Goal: Task Accomplishment & Management: Complete application form

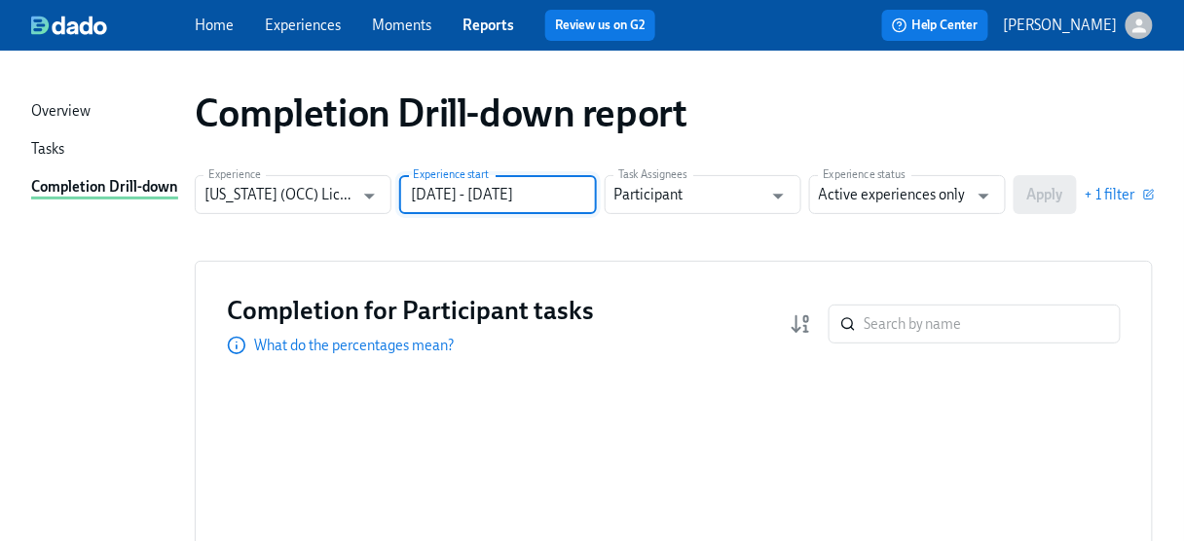
click at [576, 189] on input "06/30/2024 - 12/31/2024" at bounding box center [497, 194] width 197 height 39
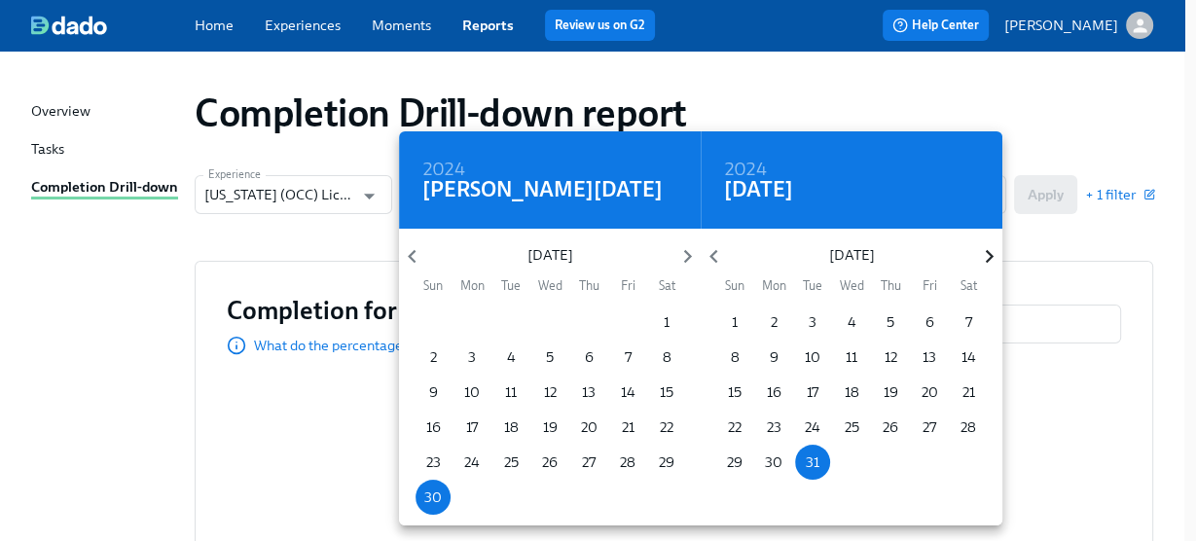
click at [981, 252] on icon "button" at bounding box center [989, 256] width 26 height 26
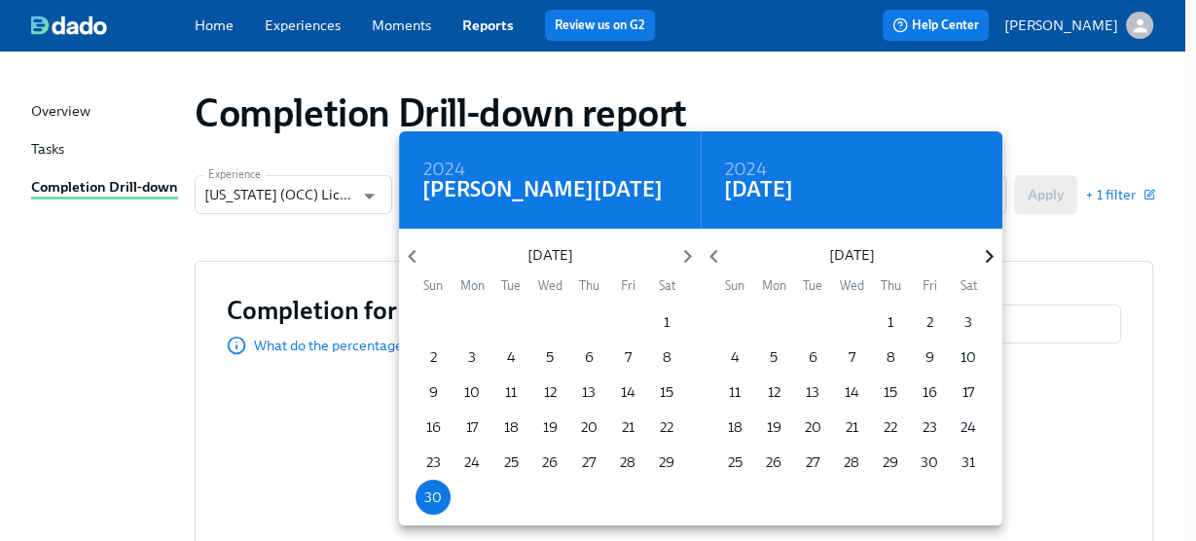
click at [981, 252] on icon "button" at bounding box center [989, 256] width 26 height 26
click at [777, 354] on span "8" at bounding box center [773, 357] width 35 height 19
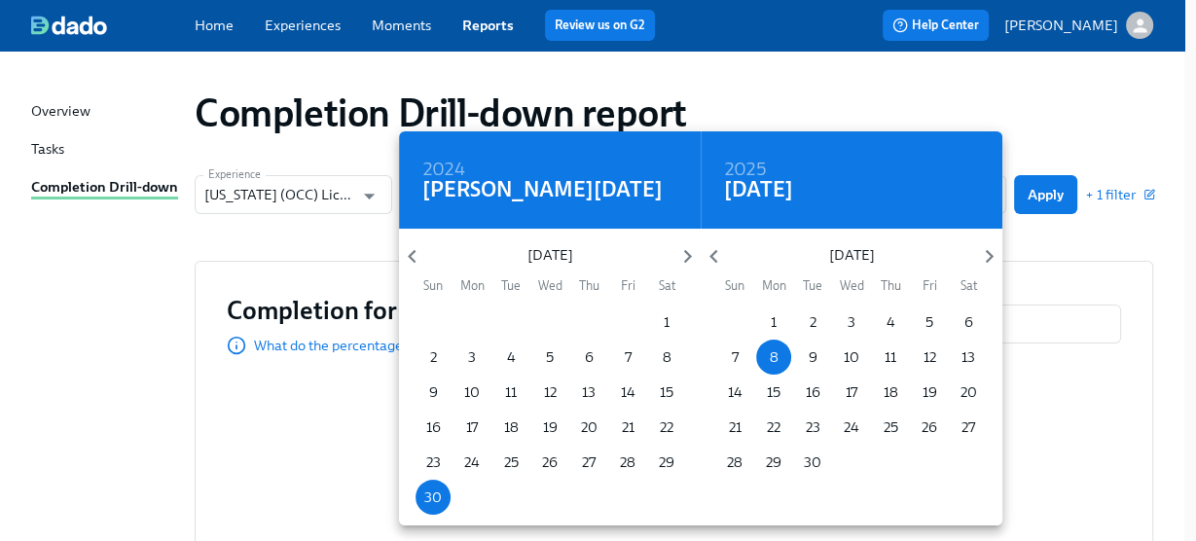
click at [1087, 244] on div at bounding box center [598, 270] width 1196 height 541
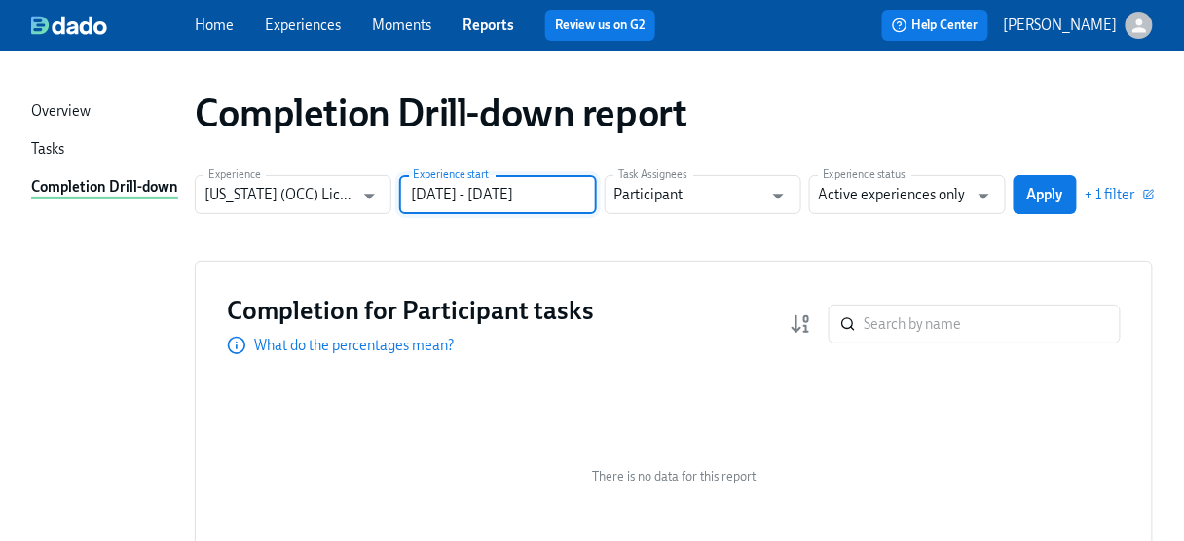
click at [531, 201] on input "06/30/2024 - 09/08/2025" at bounding box center [497, 194] width 197 height 39
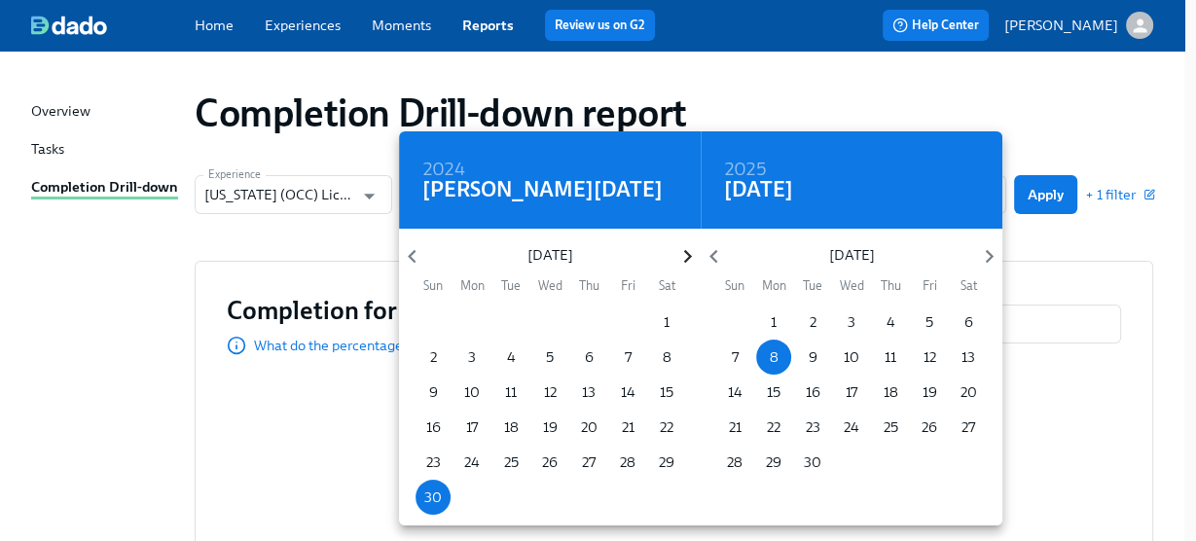
click at [684, 251] on icon "button" at bounding box center [687, 257] width 8 height 14
click at [689, 254] on icon "button" at bounding box center [687, 257] width 8 height 14
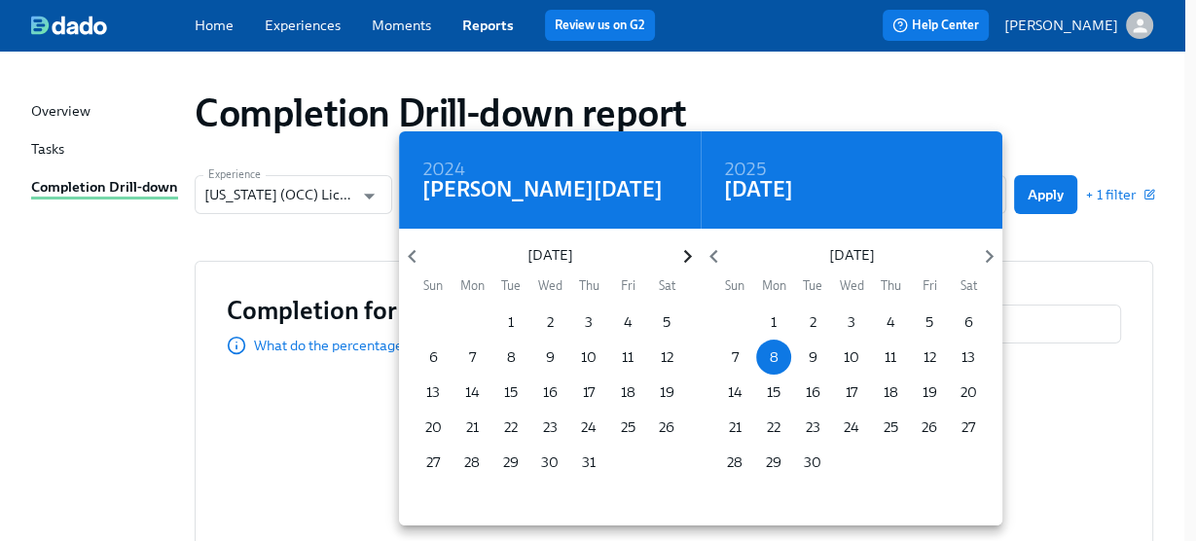
click at [688, 254] on icon "button" at bounding box center [687, 257] width 8 height 14
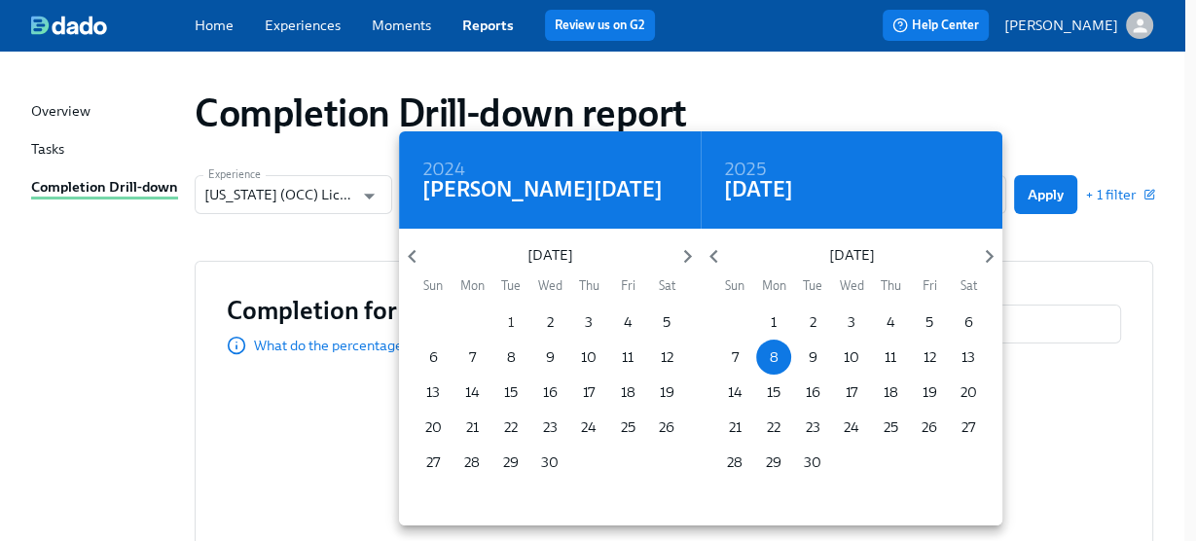
click at [508, 324] on p "1" at bounding box center [511, 321] width 6 height 19
type input "04/01/2025 - 09/08/2025"
click at [1048, 181] on div at bounding box center [598, 270] width 1196 height 541
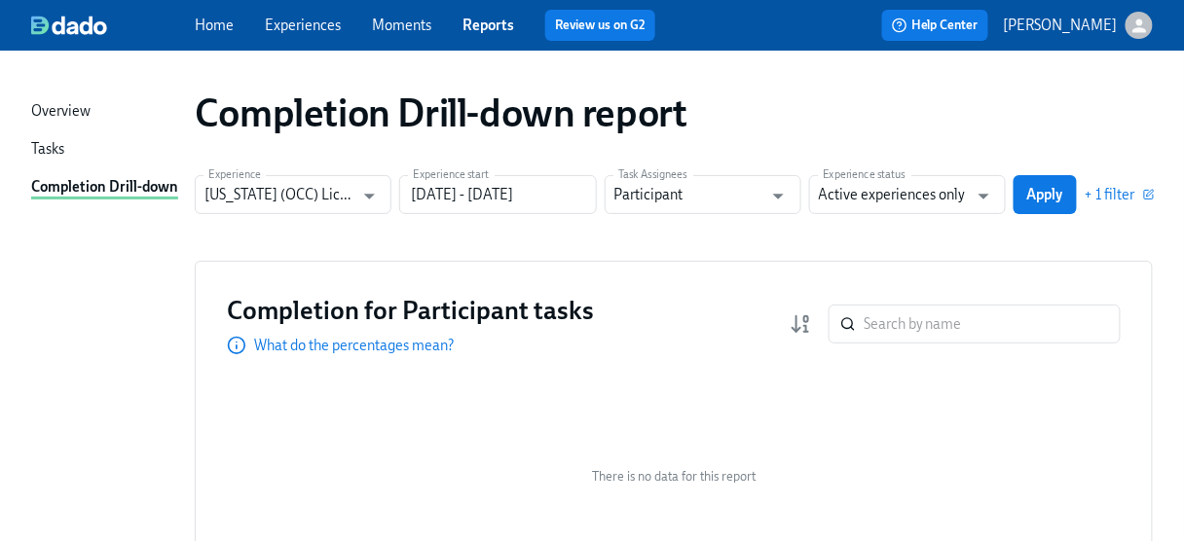
click at [1044, 193] on div "2025 Tue, Apr 1 April 2025 Sun Mon Tue Wed Thu Fri Sat 30 31 1 2 3 4 5 6 7 8 9 …" at bounding box center [592, 270] width 1184 height 541
click at [1044, 193] on span "Apply" at bounding box center [1045, 194] width 36 height 19
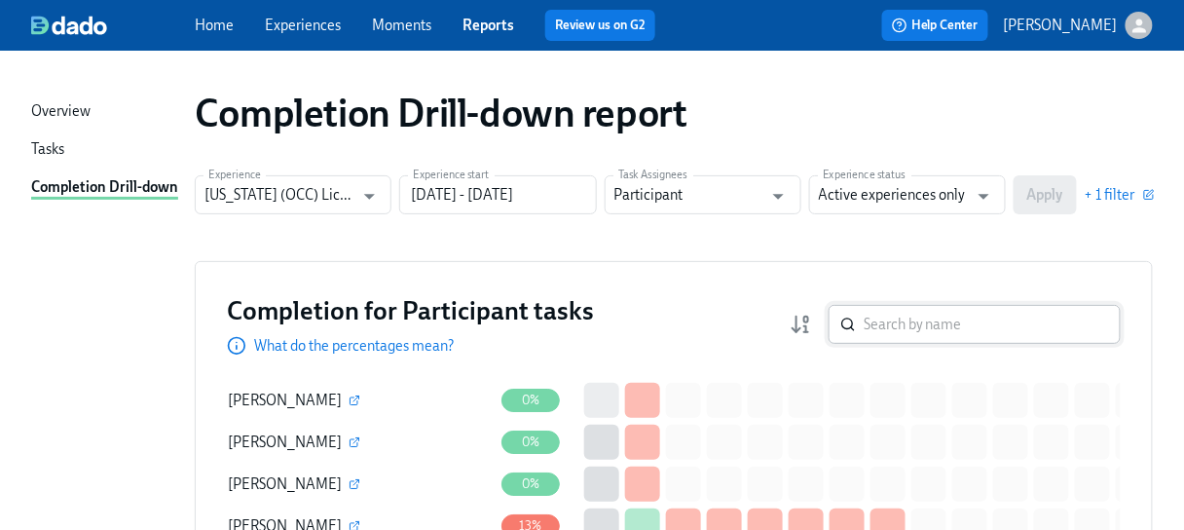
click at [906, 317] on input "search" at bounding box center [991, 324] width 257 height 39
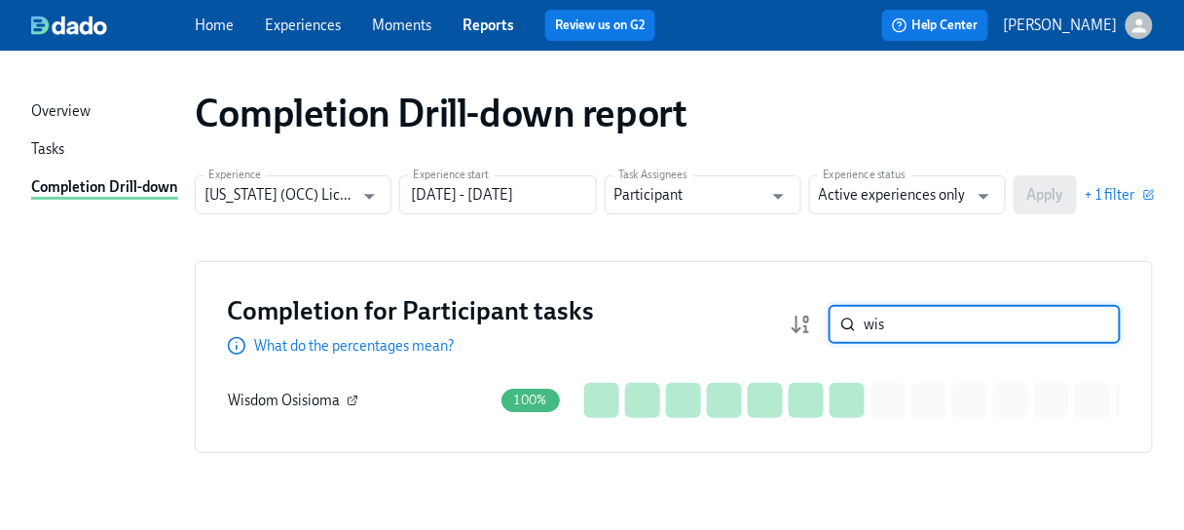
type input "wis"
click at [348, 397] on icon "button" at bounding box center [352, 401] width 8 height 8
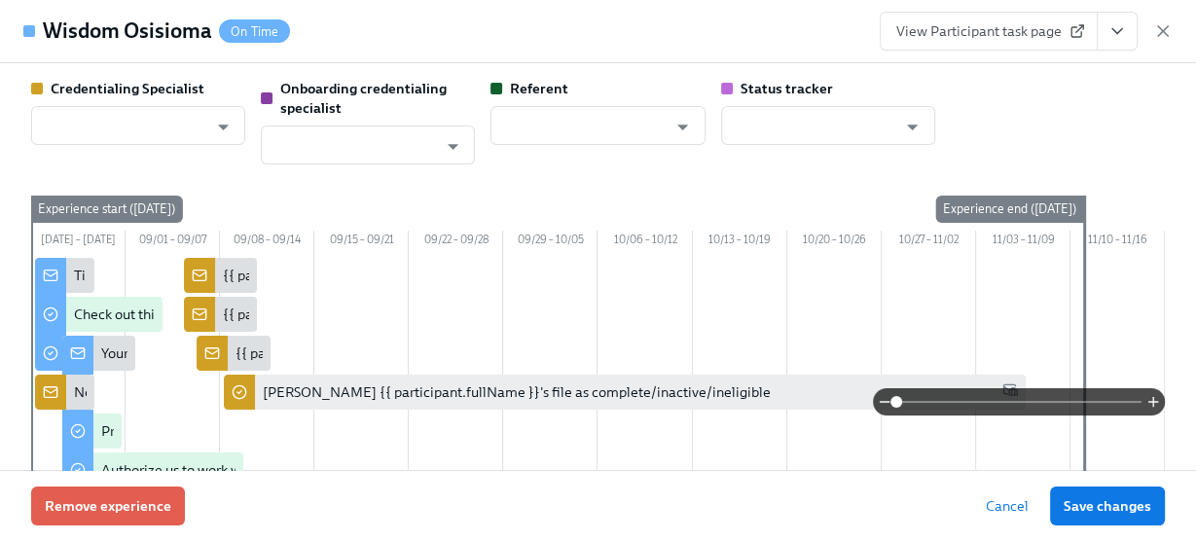
type input "[PERSON_NAME]"
type input "Kyle McFarlan"
type input "Dado Customer Support"
click at [997, 25] on span "View Participant task page" at bounding box center [988, 30] width 185 height 19
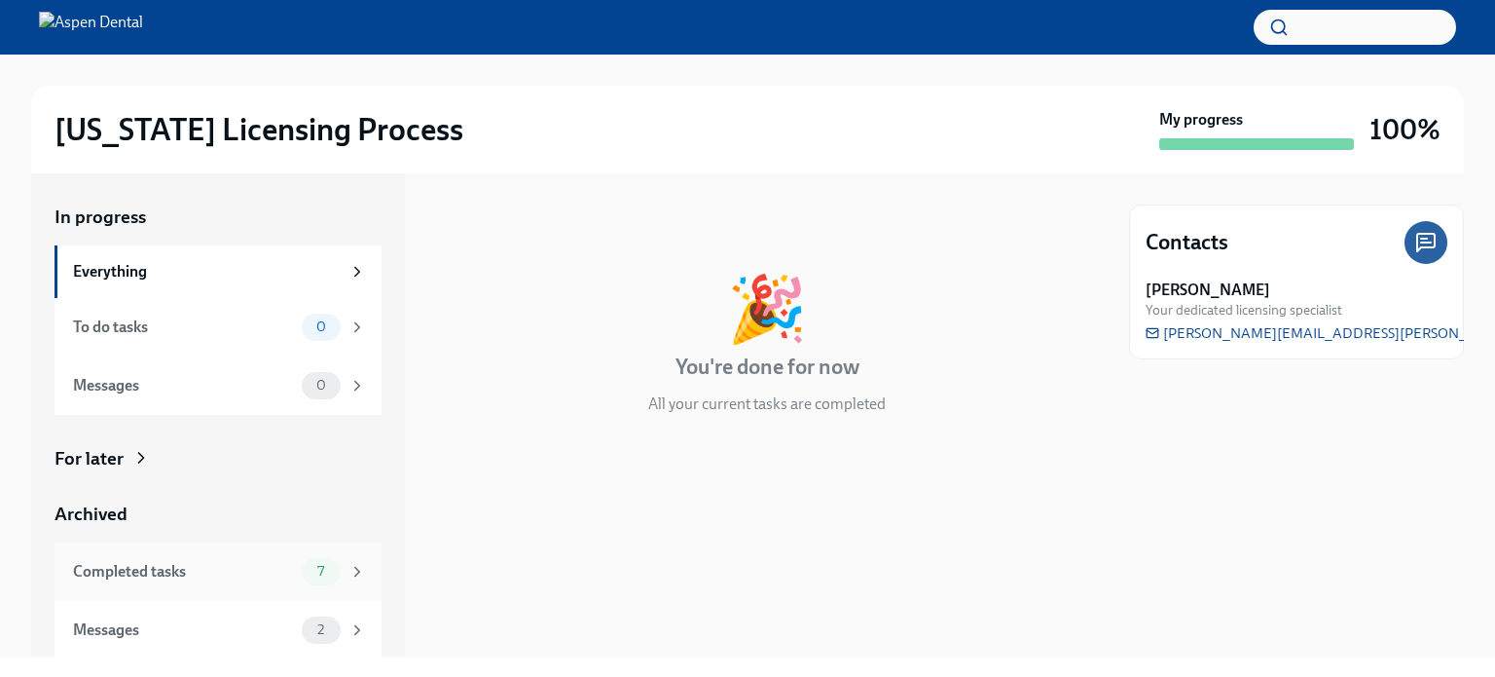
click at [92, 565] on div "Completed tasks" at bounding box center [183, 571] width 221 height 21
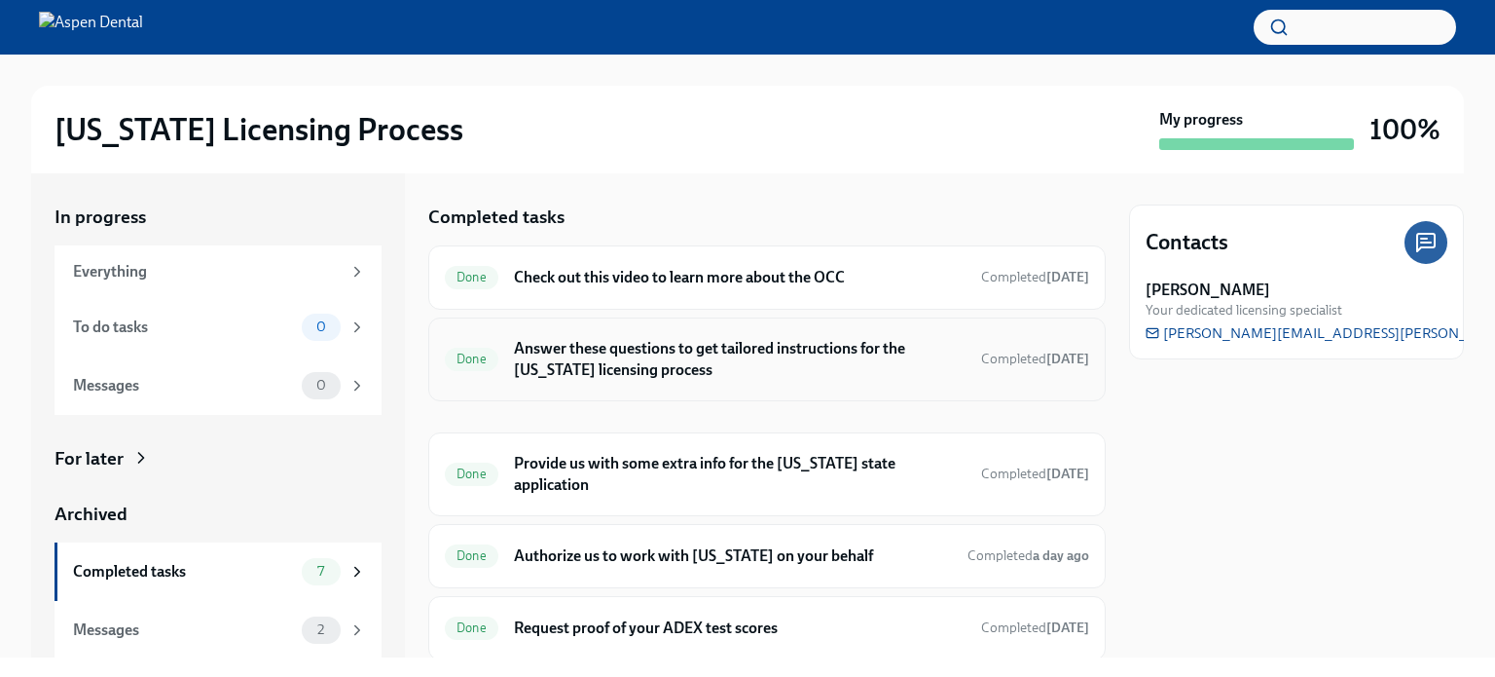
click at [587, 351] on h6 "Answer these questions to get tailored instructions for the Illinois licensing …" at bounding box center [740, 359] width 452 height 43
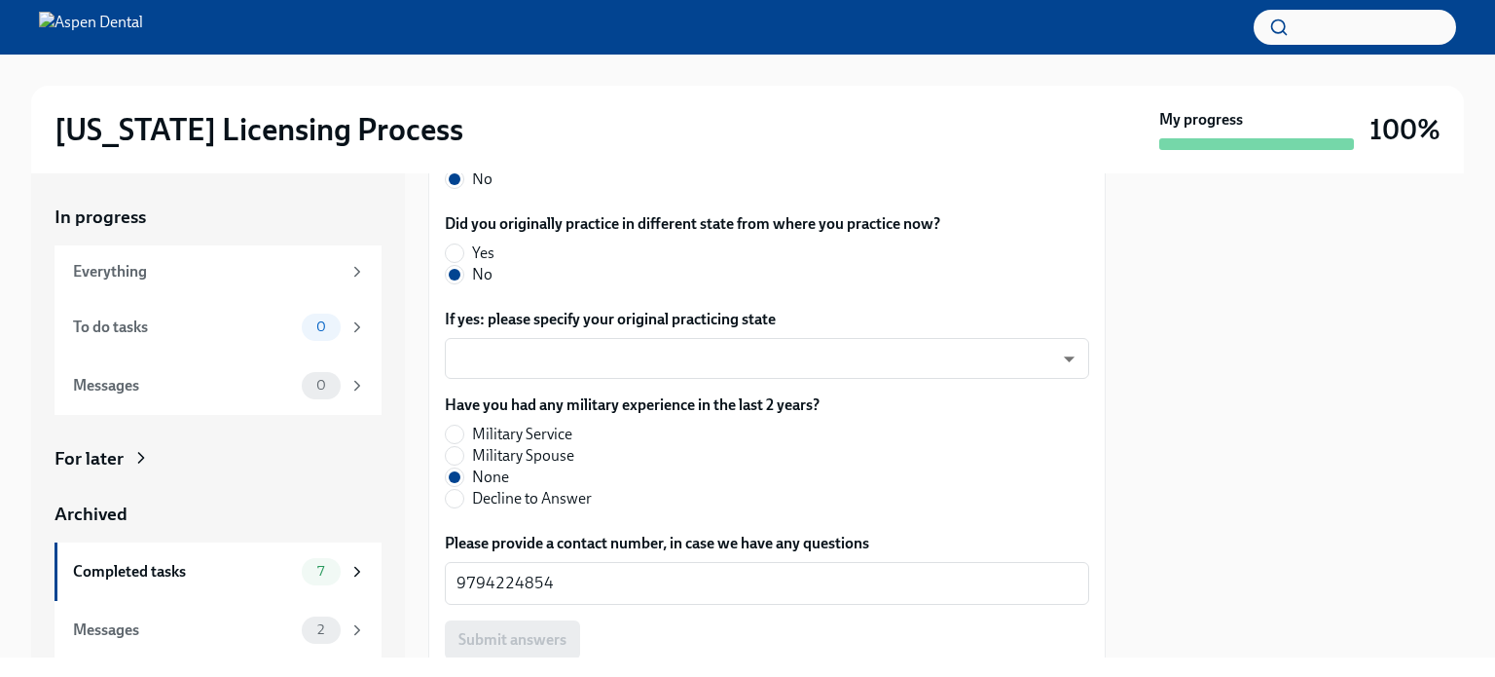
scroll to position [1150, 0]
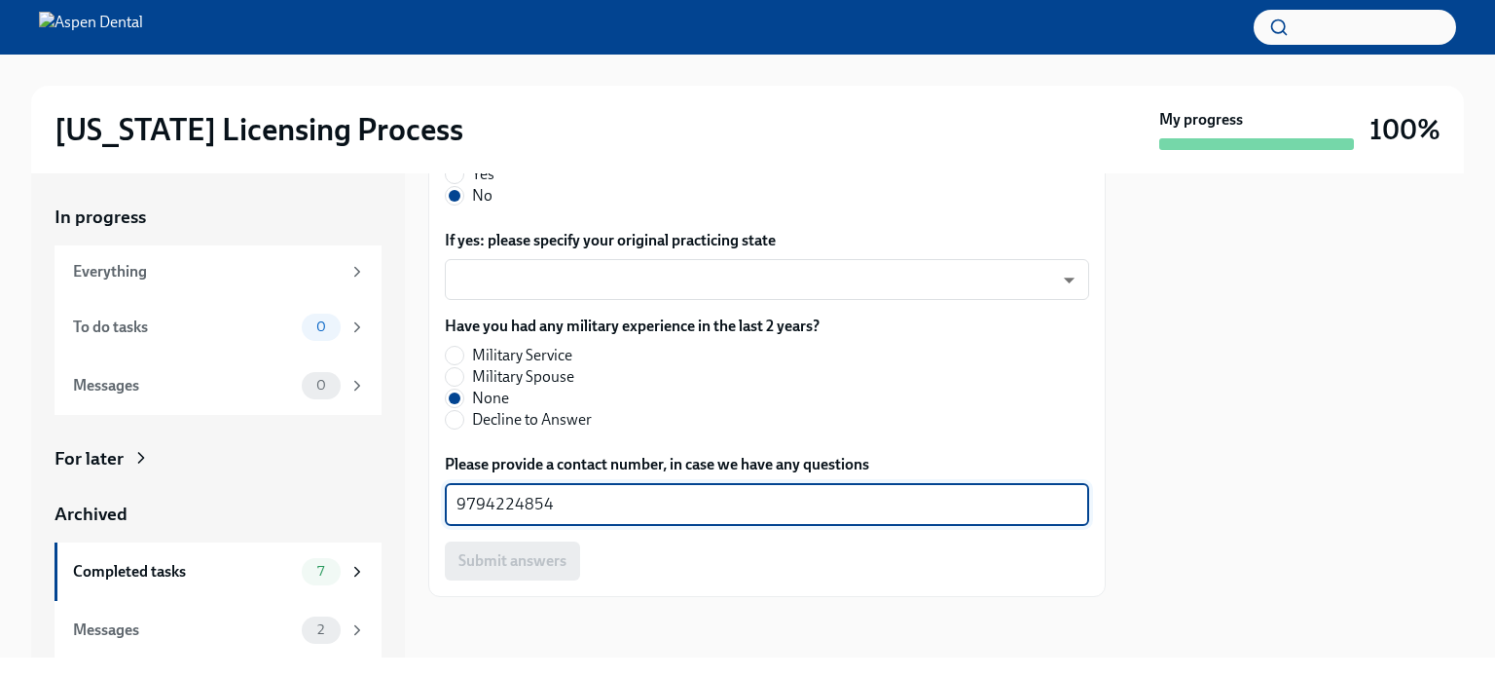
drag, startPoint x: 572, startPoint y: 500, endPoint x: 416, endPoint y: 494, distance: 156.8
click at [416, 494] on div "In progress Everything To do tasks 0 Messages 0 For later Archived Completed ta…" at bounding box center [747, 415] width 1433 height 484
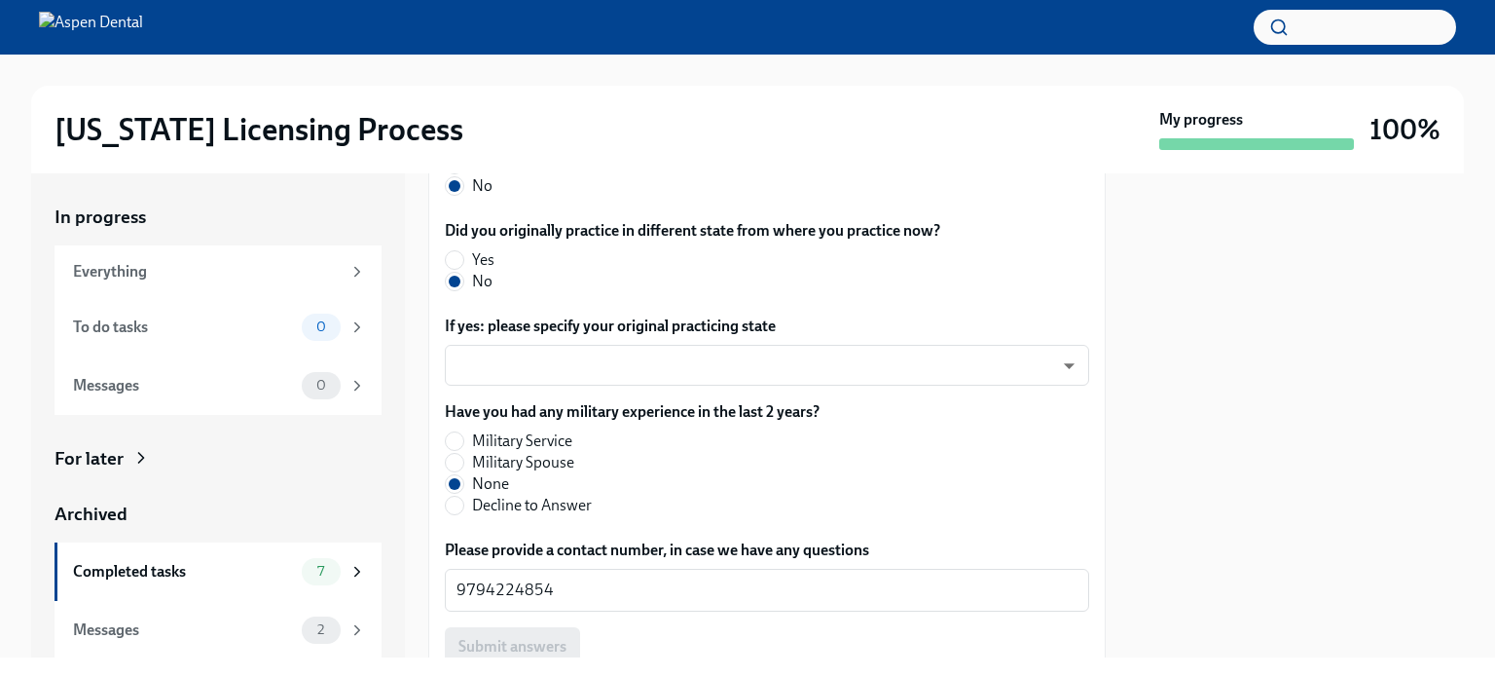
scroll to position [955, 0]
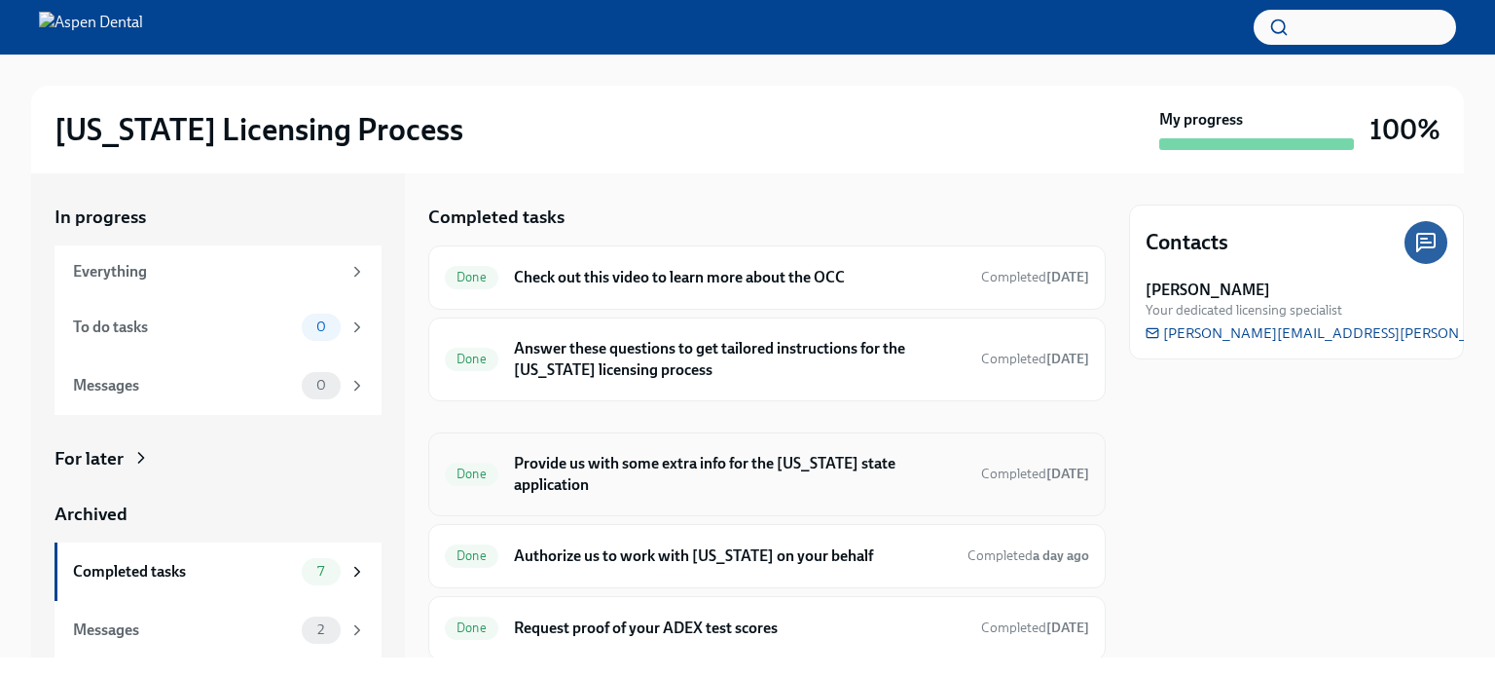
click at [558, 481] on h6 "Provide us with some extra info for the Illinois state application" at bounding box center [740, 474] width 452 height 43
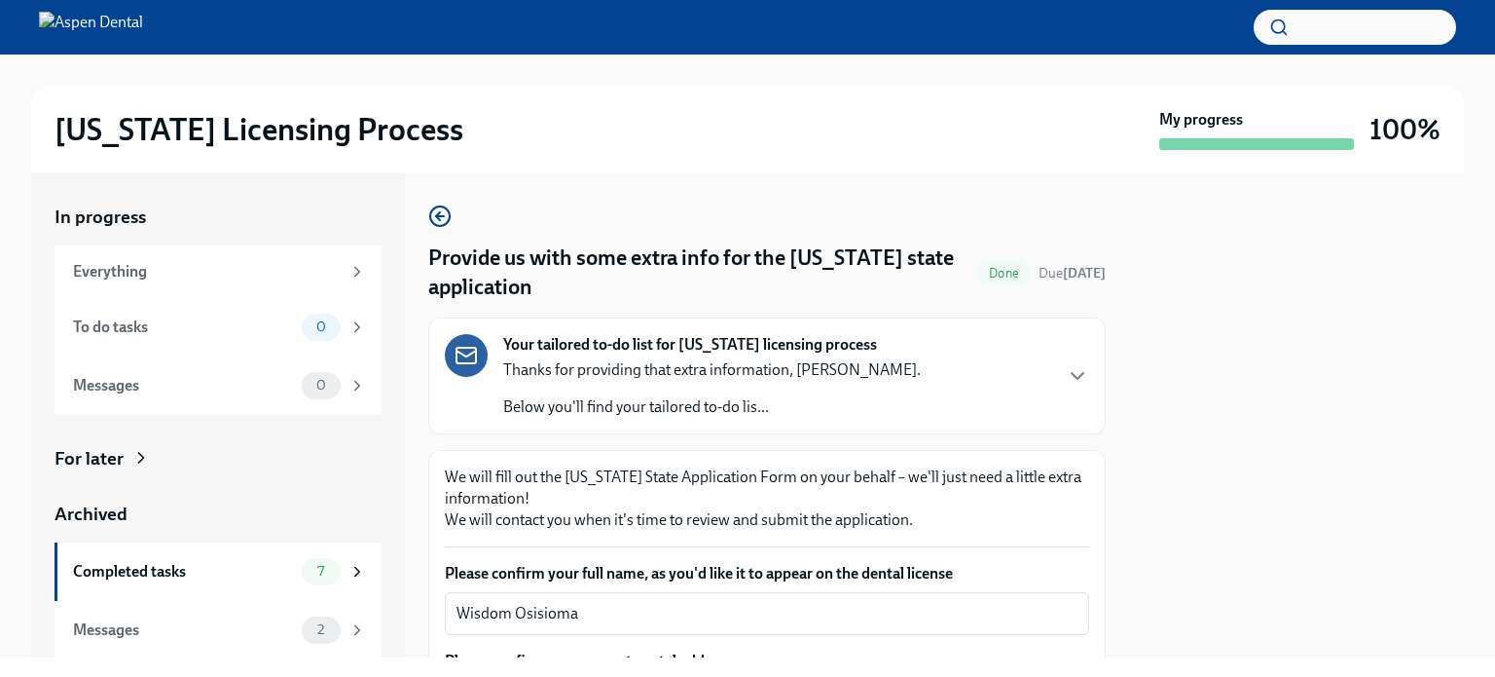
scroll to position [292, 0]
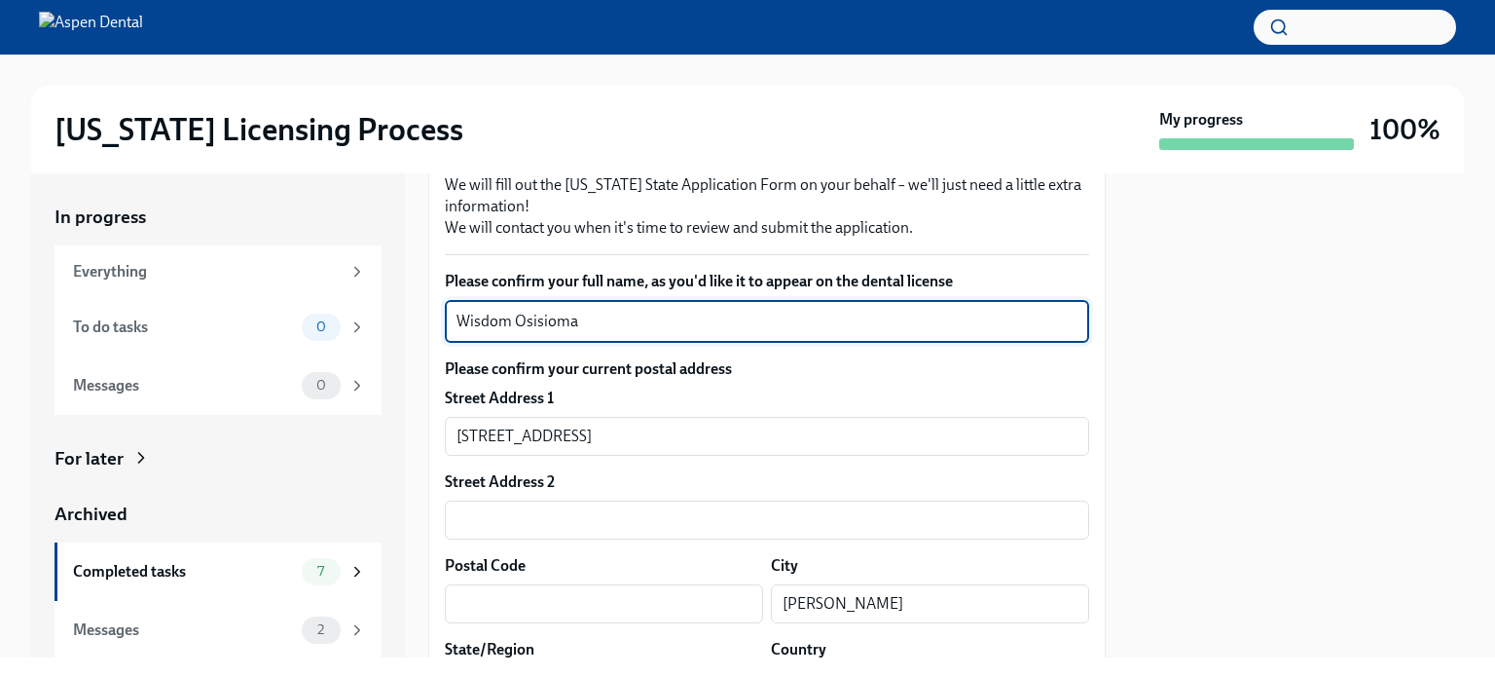
drag, startPoint x: 607, startPoint y: 311, endPoint x: 384, endPoint y: 305, distance: 223.0
click at [385, 305] on div "In progress Everything To do tasks 0 Messages 0 For later Archived Completed ta…" at bounding box center [747, 415] width 1433 height 484
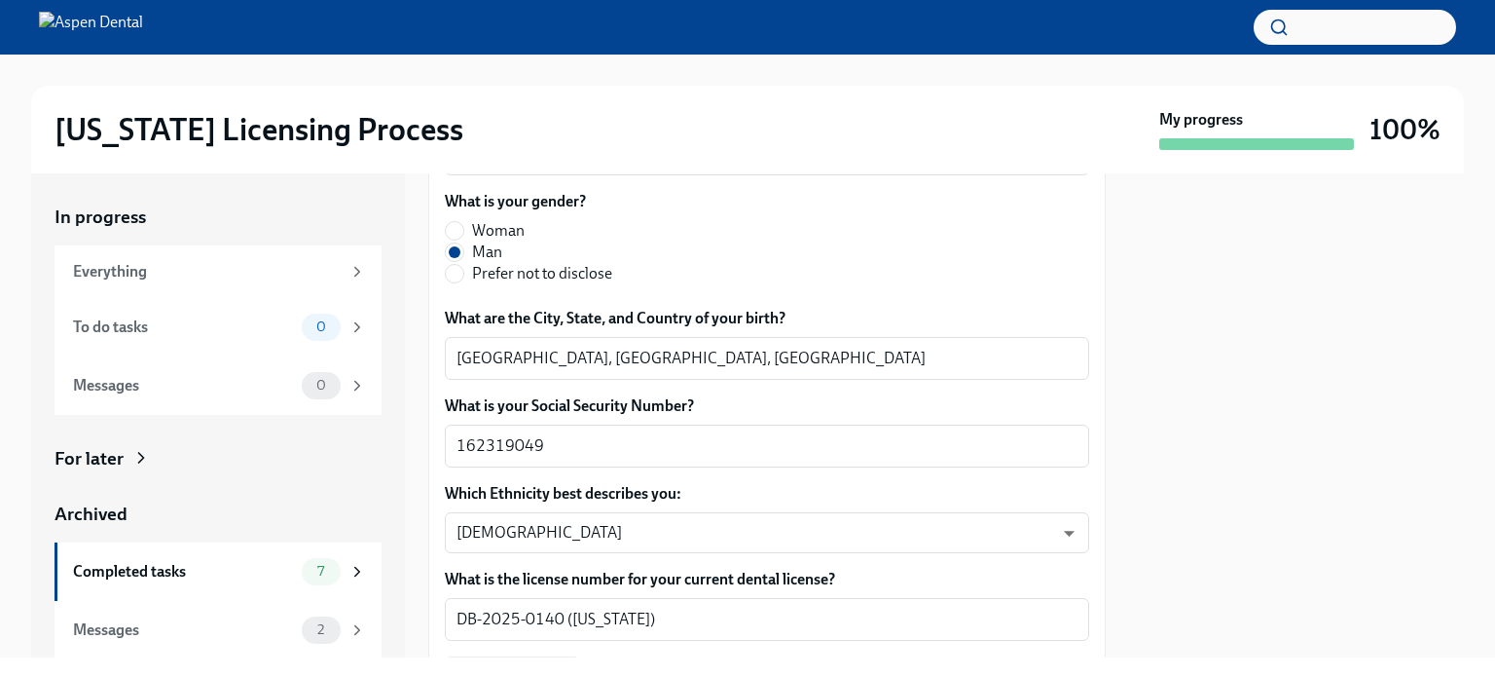
scroll to position [973, 0]
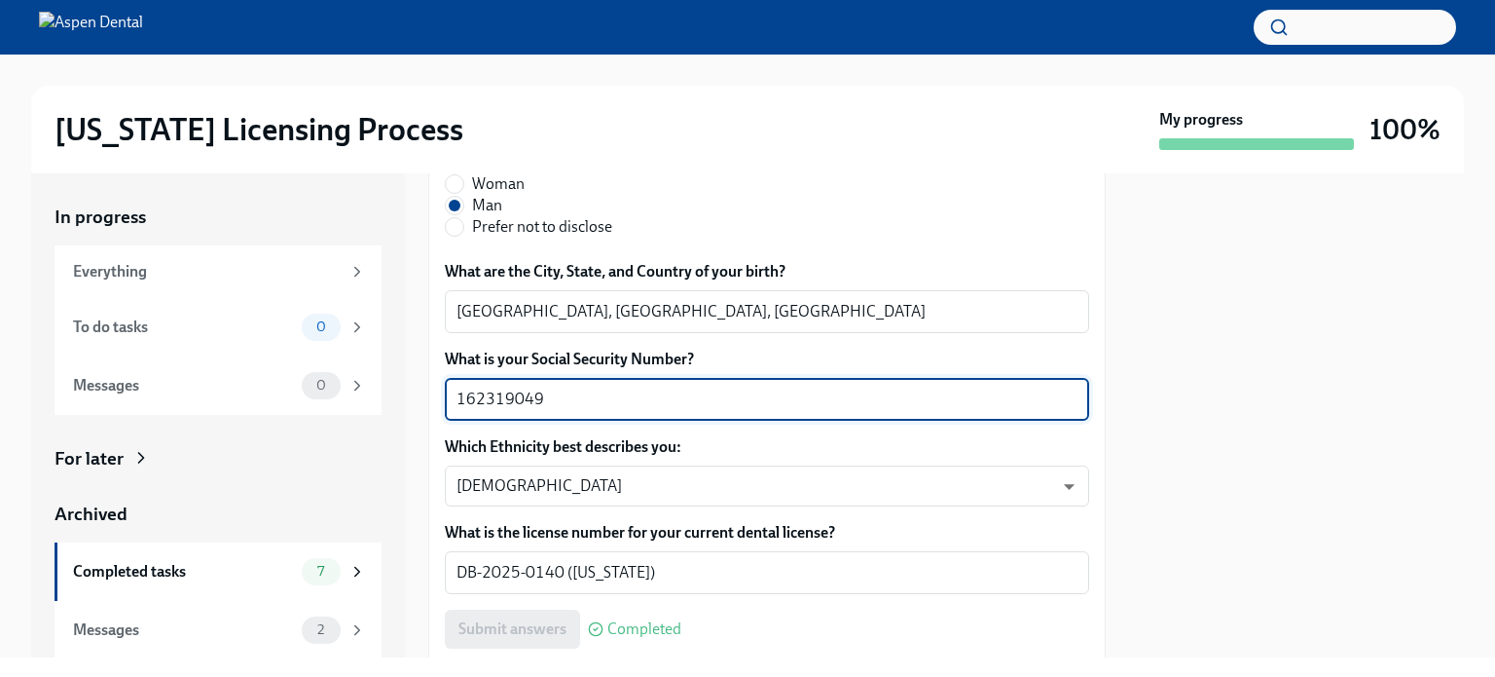
drag, startPoint x: 572, startPoint y: 400, endPoint x: 412, endPoint y: 395, distance: 160.7
click at [412, 395] on div "In progress Everything To do tasks 0 Messages 0 For later Archived Completed ta…" at bounding box center [747, 415] width 1433 height 484
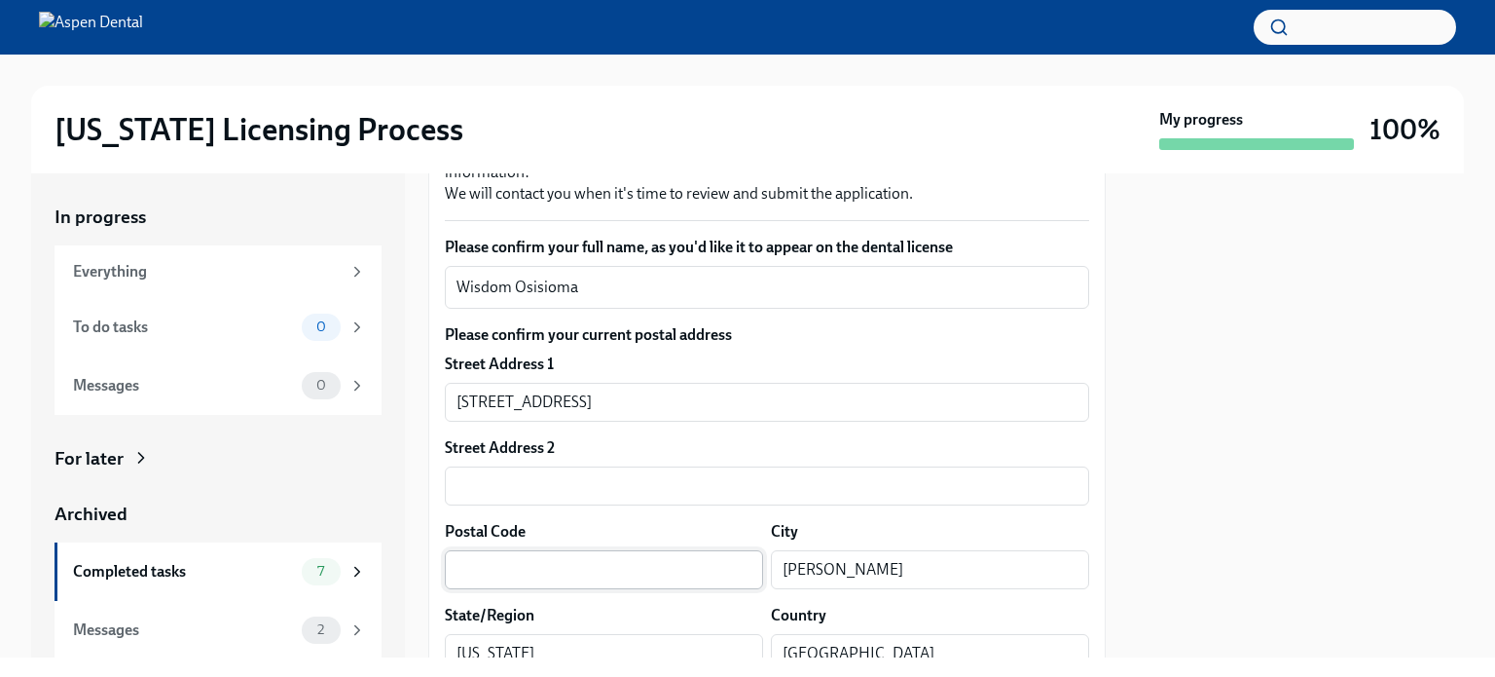
scroll to position [292, 0]
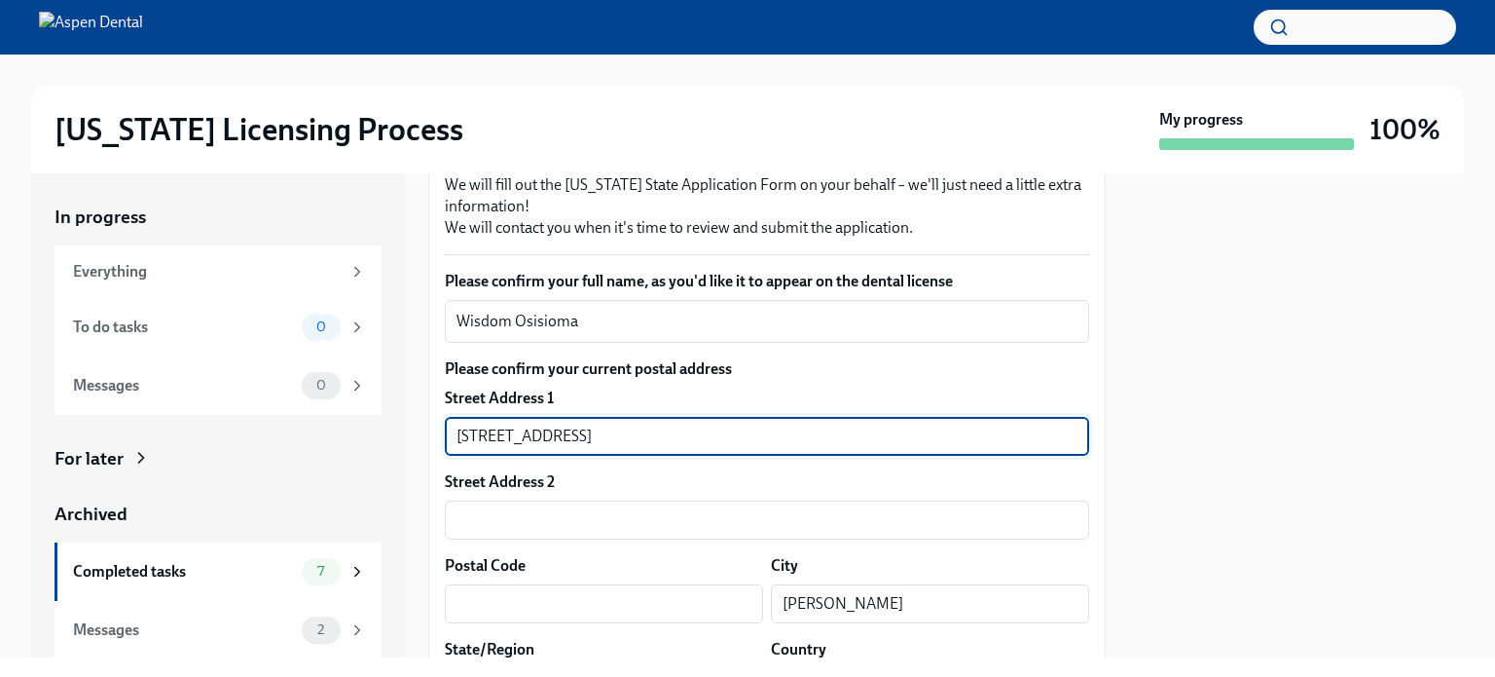
drag, startPoint x: 622, startPoint y: 430, endPoint x: 378, endPoint y: 435, distance: 244.4
click at [378, 435] on div "In progress Everything To do tasks 0 Messages 0 For later Archived Completed ta…" at bounding box center [747, 415] width 1433 height 484
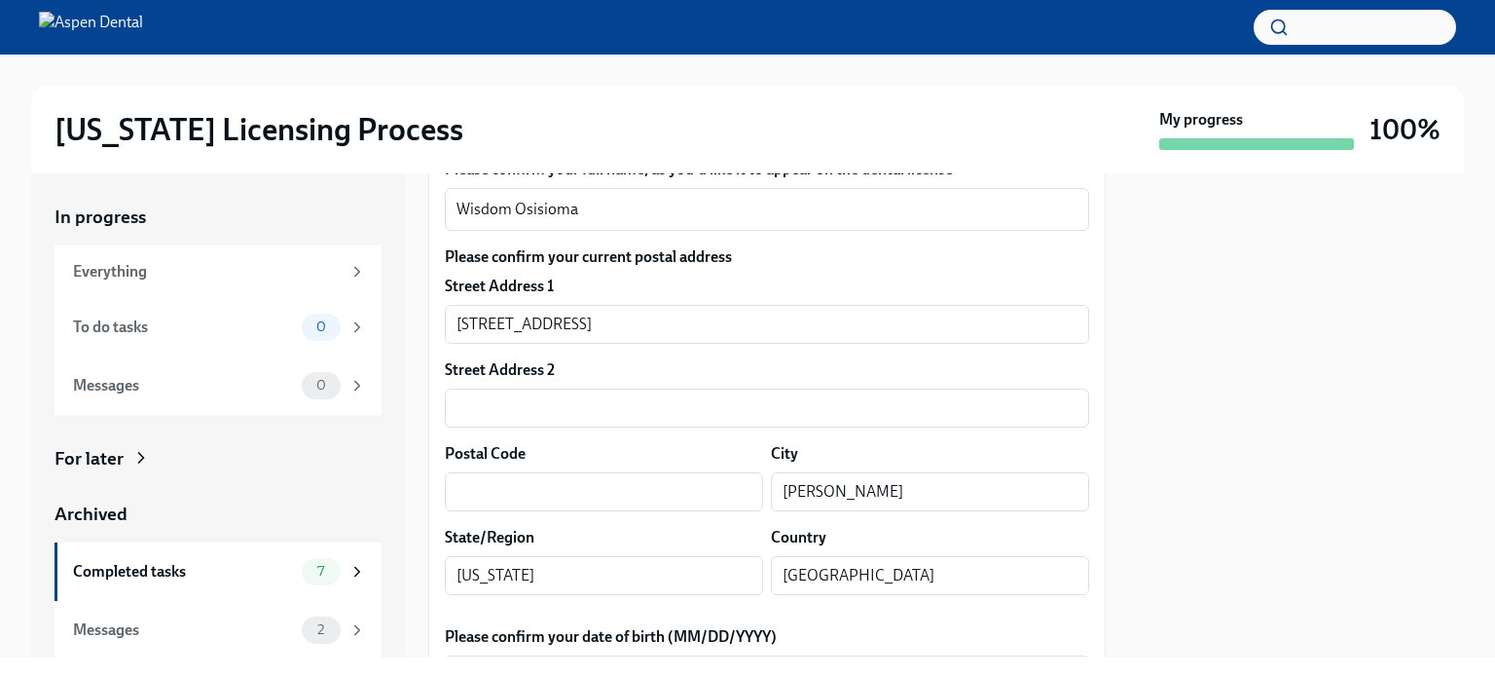
scroll to position [487, 0]
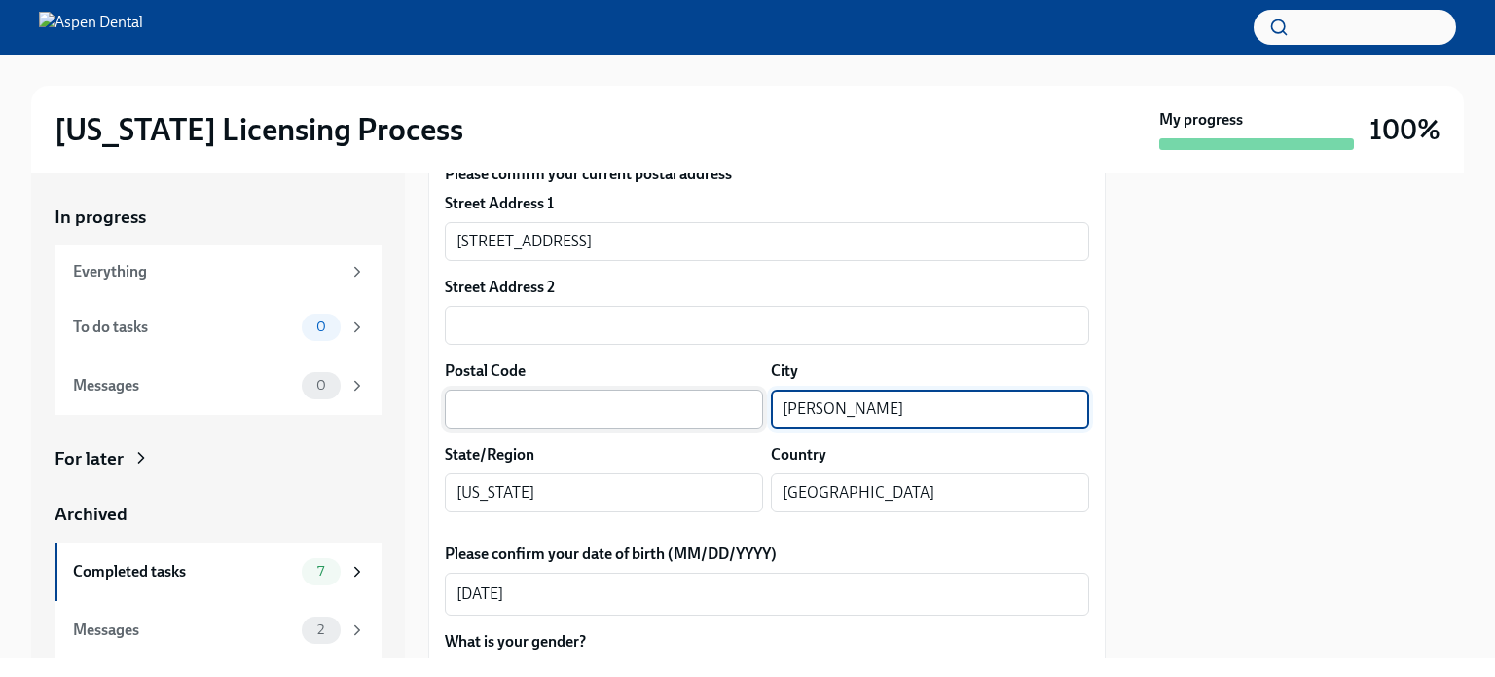
drag, startPoint x: 816, startPoint y: 407, endPoint x: 709, endPoint y: 412, distance: 107.2
click at [709, 412] on div "Postal Code ​ City Wylie ​" at bounding box center [767, 394] width 644 height 68
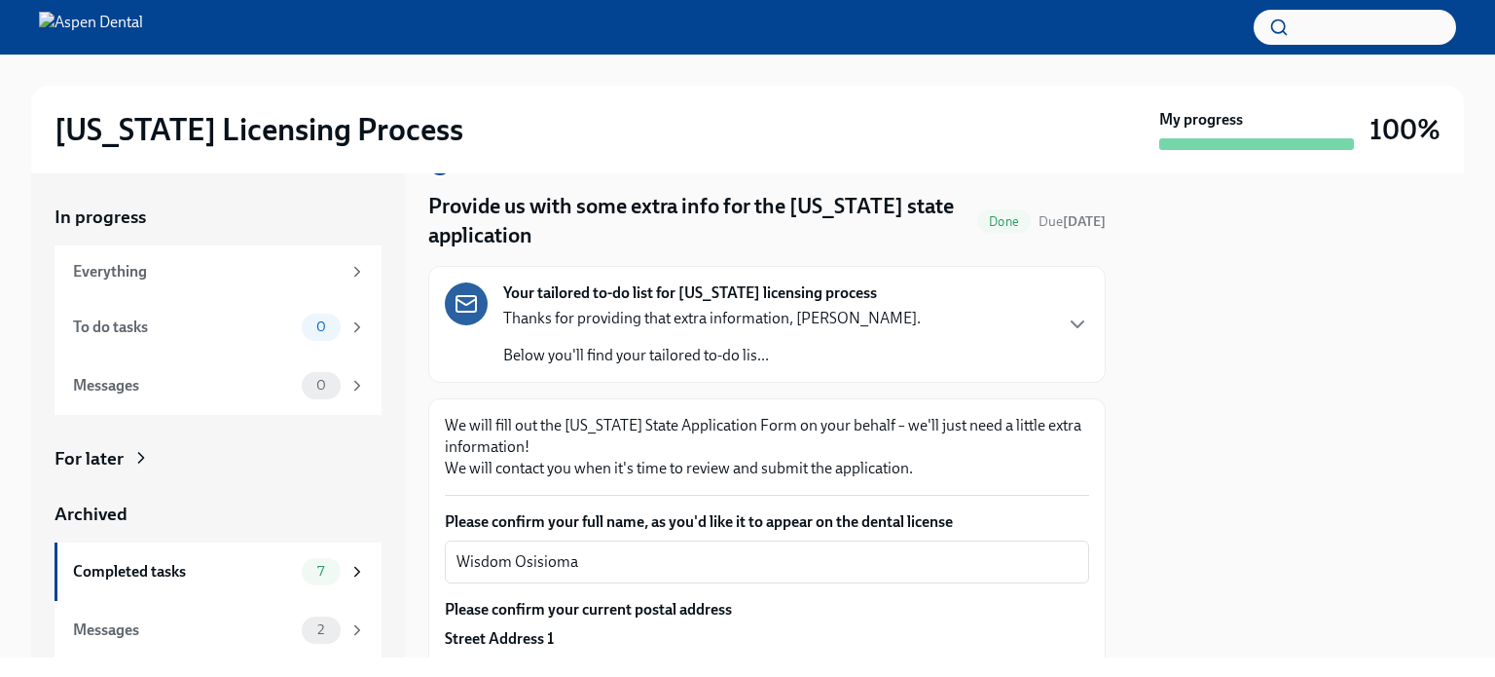
scroll to position [195, 0]
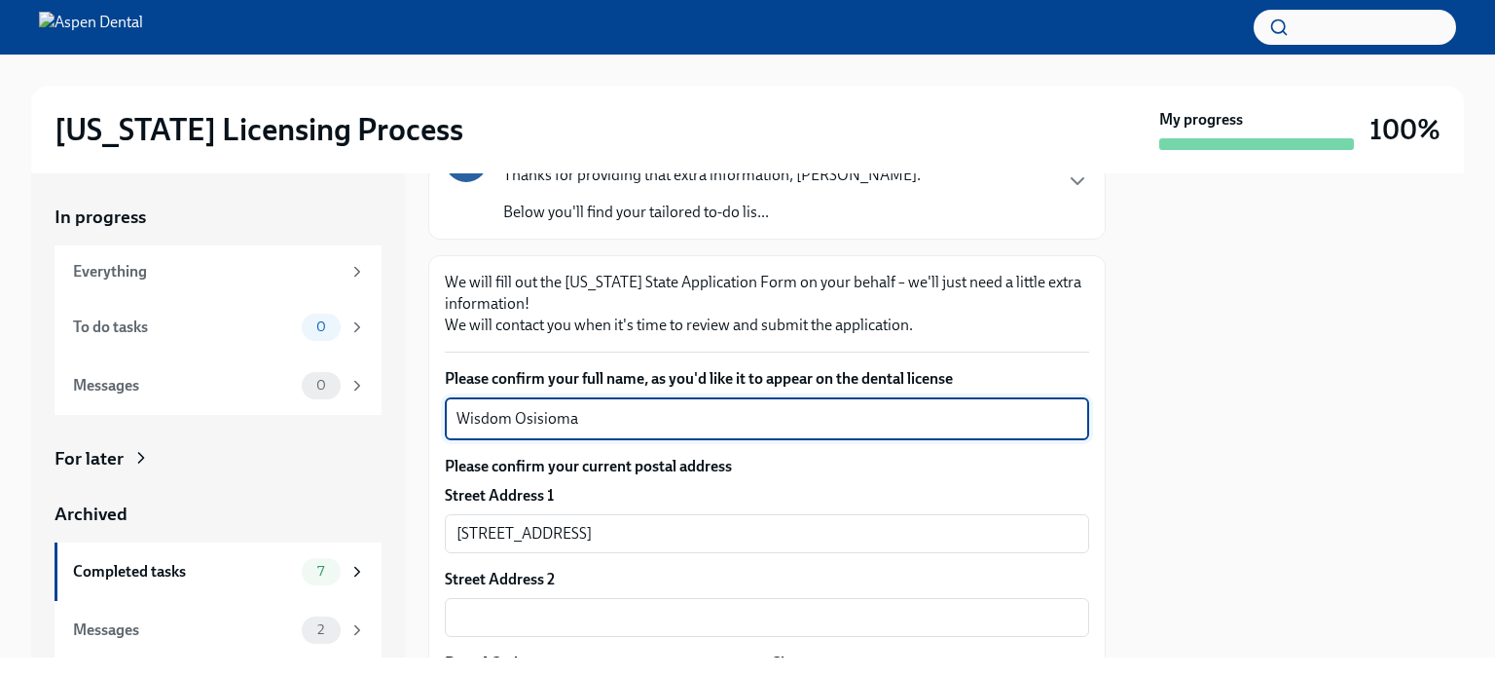
drag, startPoint x: 577, startPoint y: 419, endPoint x: 421, endPoint y: 408, distance: 157.1
click at [421, 408] on div "In progress Everything To do tasks 0 Messages 0 For later Archived Completed ta…" at bounding box center [747, 415] width 1433 height 484
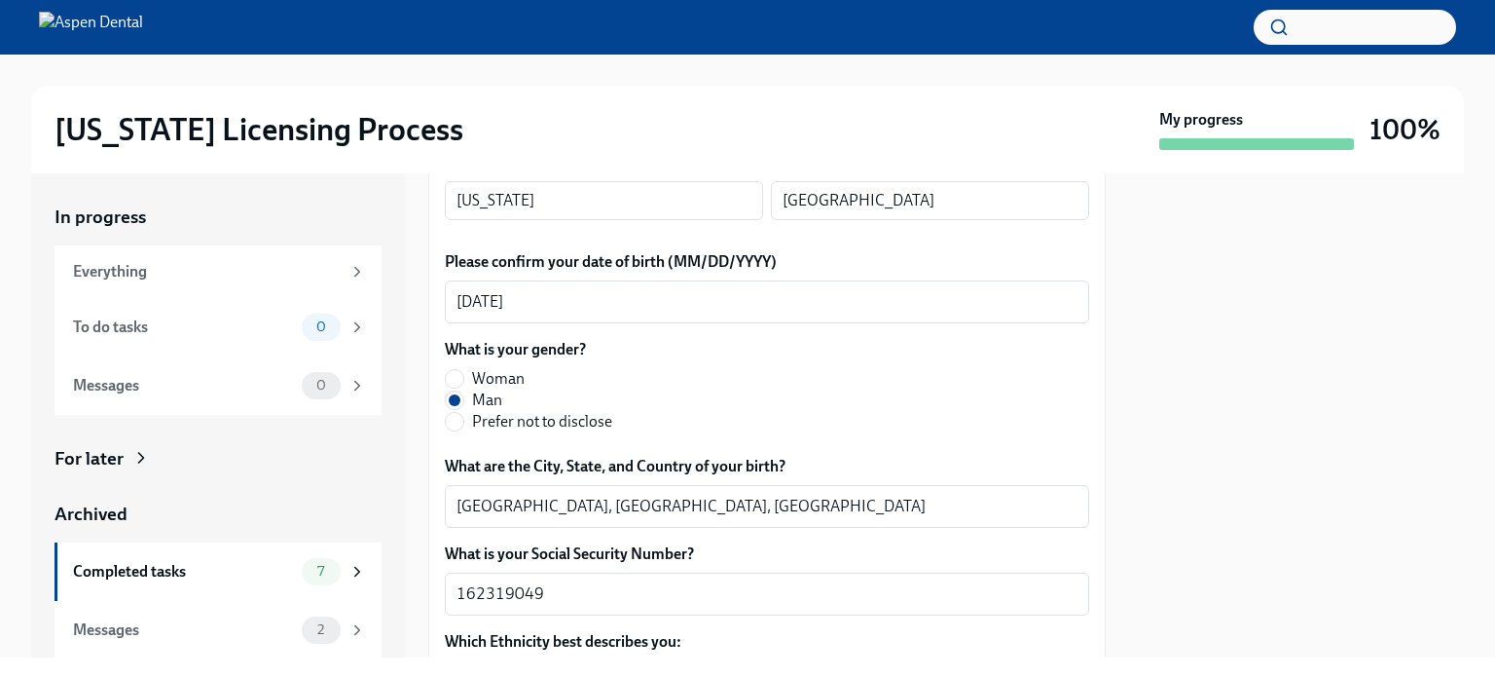
scroll to position [876, 0]
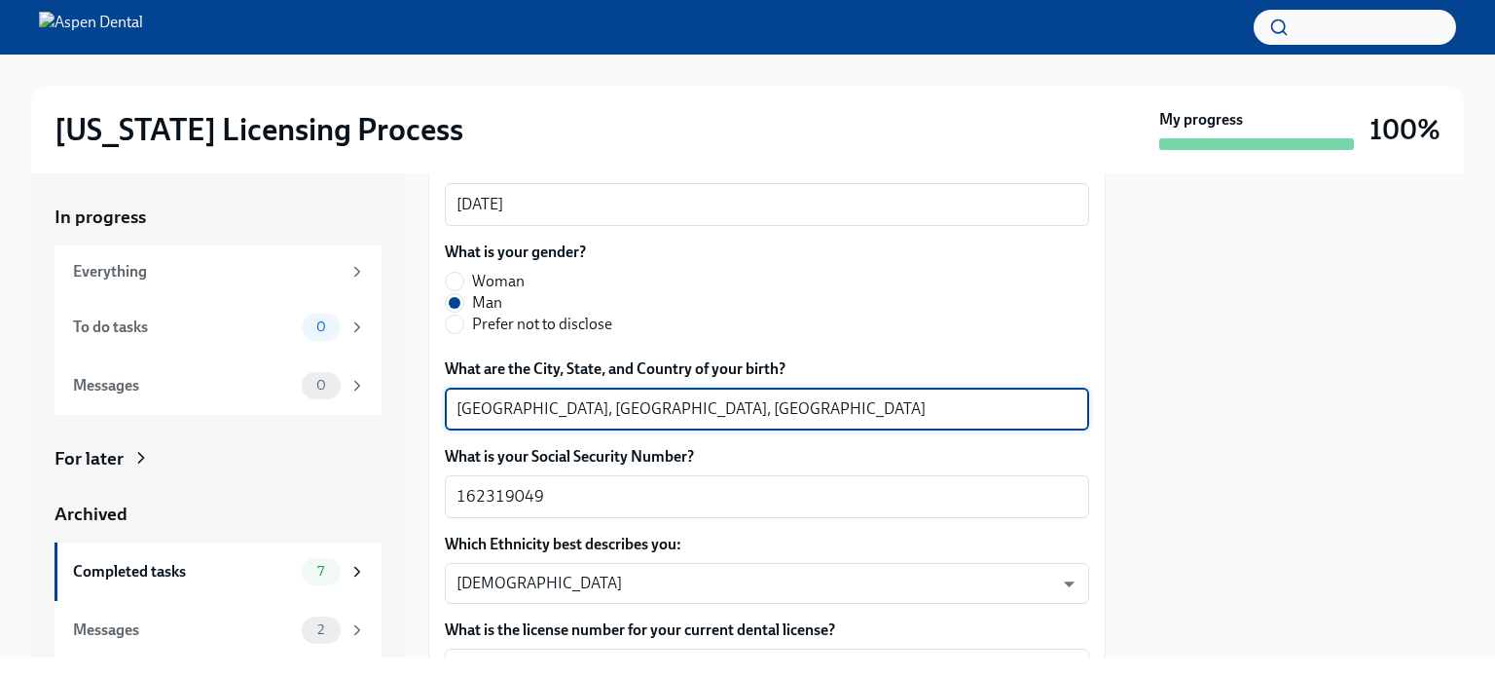
drag, startPoint x: 524, startPoint y: 409, endPoint x: 449, endPoint y: 408, distance: 75.0
click at [449, 408] on div "Port Harcourt, Rivers, Nigeria x ​" at bounding box center [767, 408] width 644 height 43
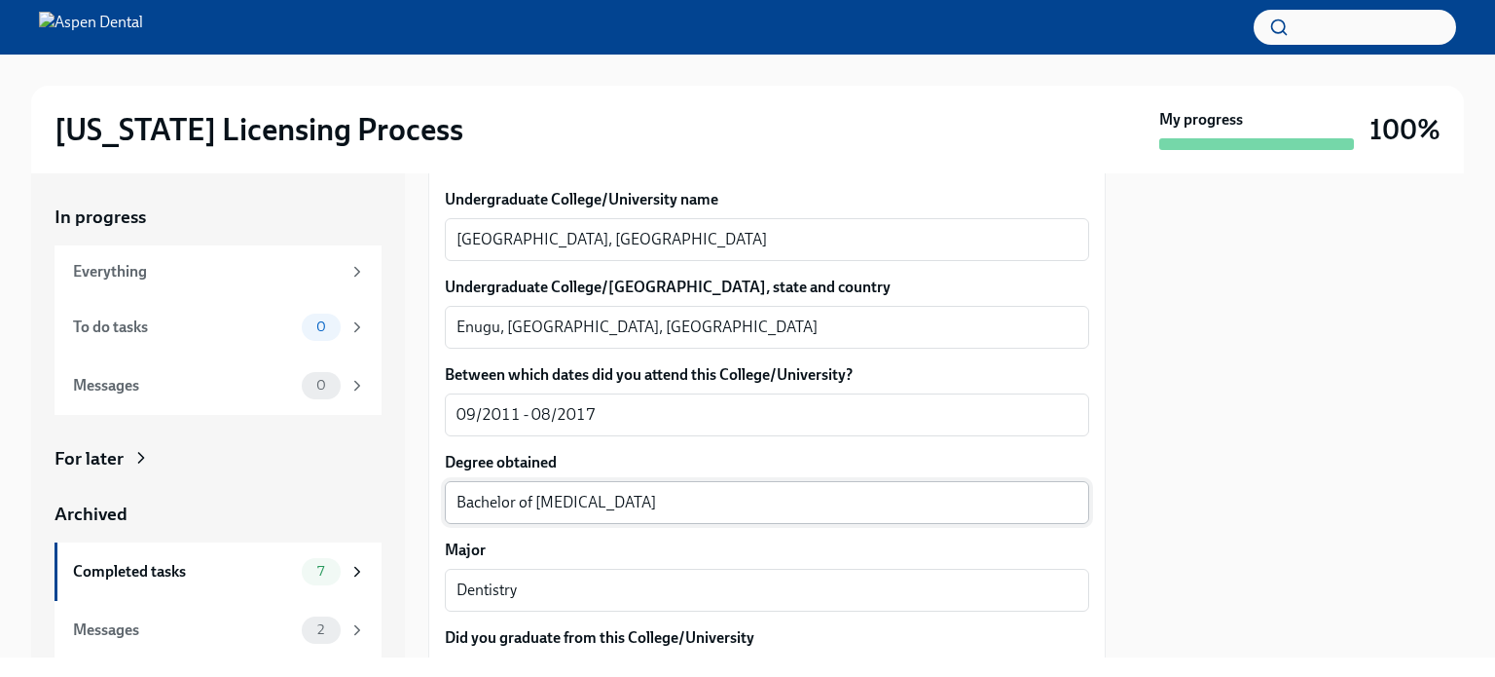
scroll to position [1849, 0]
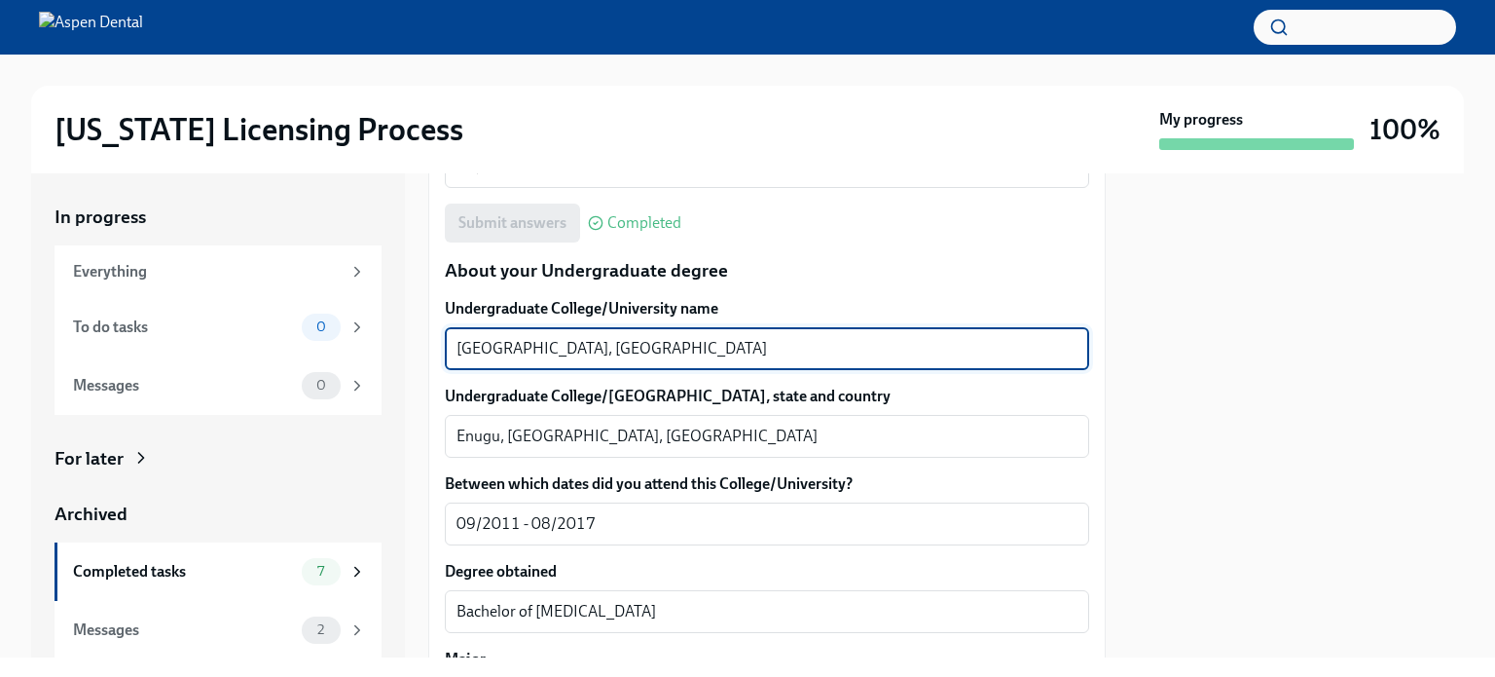
drag, startPoint x: 591, startPoint y: 348, endPoint x: 437, endPoint y: 349, distance: 153.8
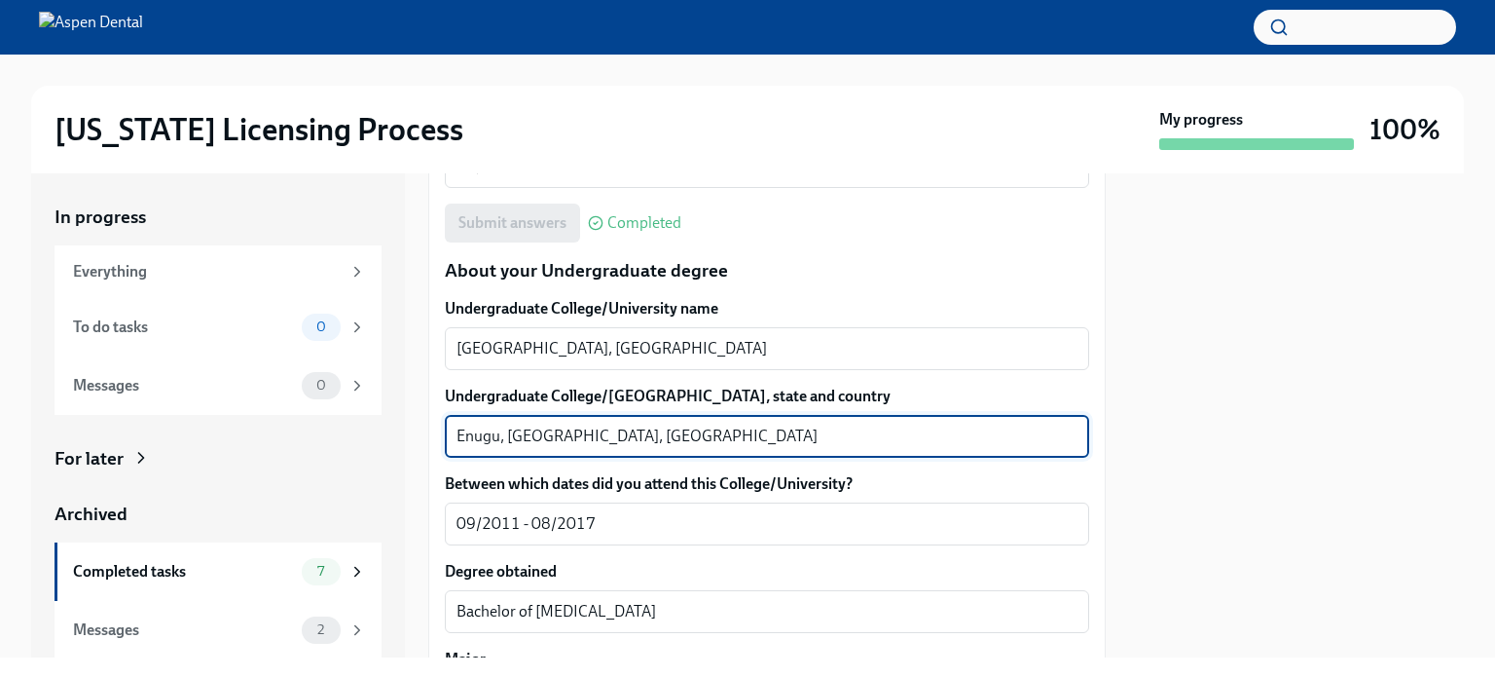
drag, startPoint x: 499, startPoint y: 435, endPoint x: 430, endPoint y: 437, distance: 69.1
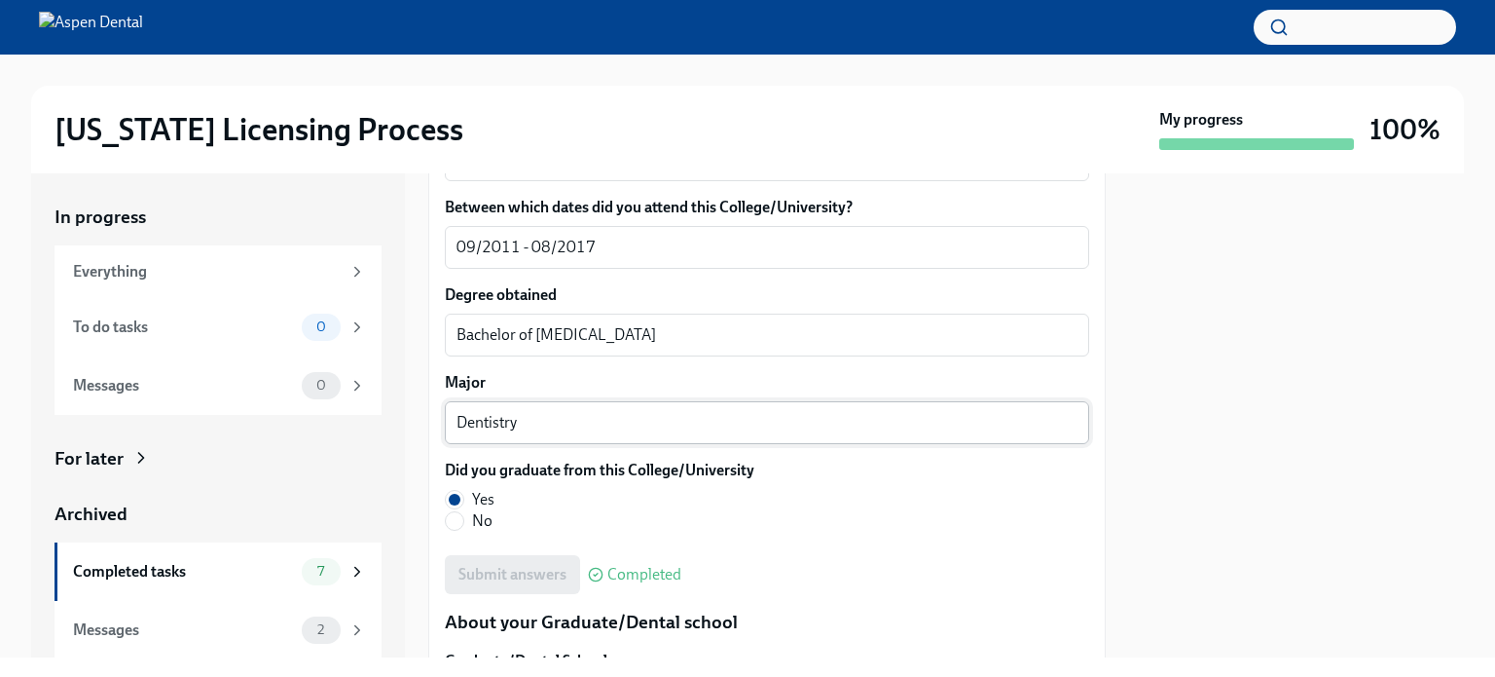
scroll to position [2141, 0]
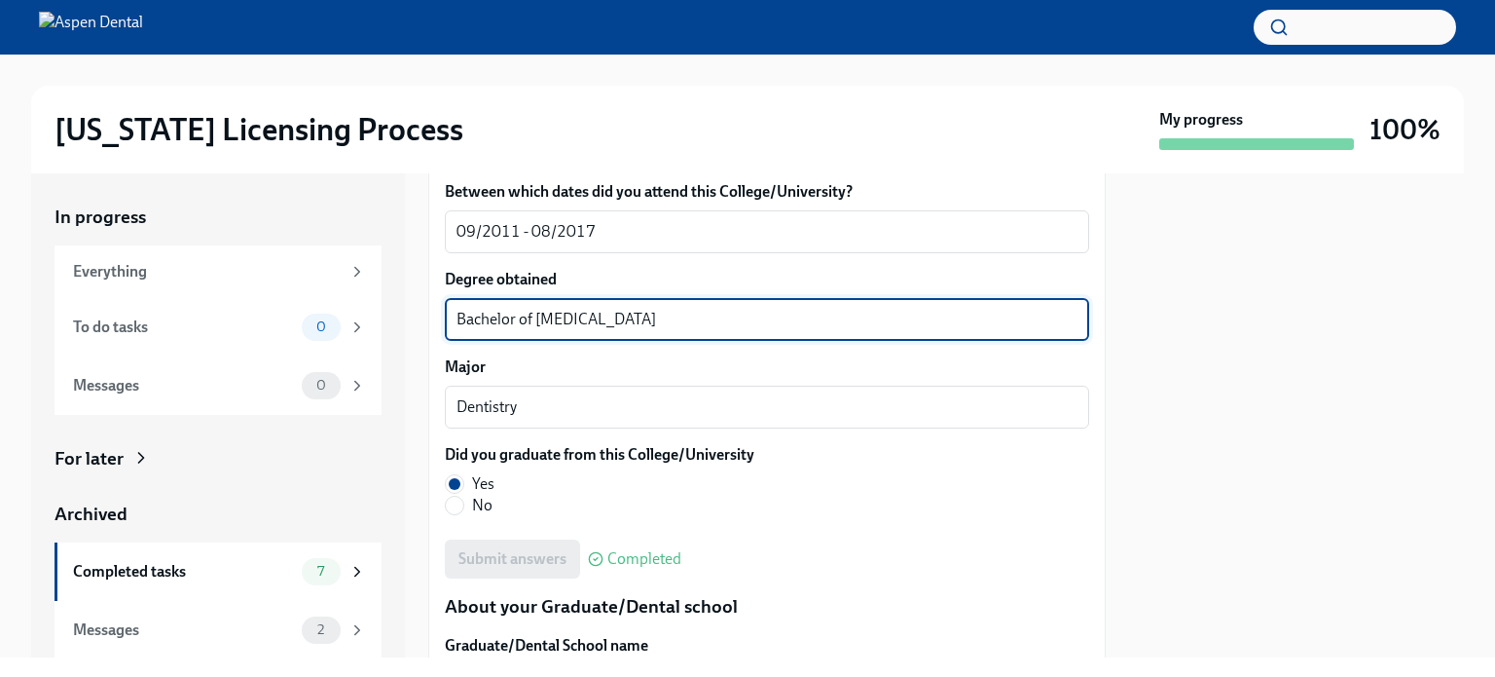
drag, startPoint x: 650, startPoint y: 318, endPoint x: 389, endPoint y: 322, distance: 260.9
click at [374, 321] on div "In progress Everything To do tasks 0 Messages 0 For later Archived Completed ta…" at bounding box center [747, 415] width 1433 height 484
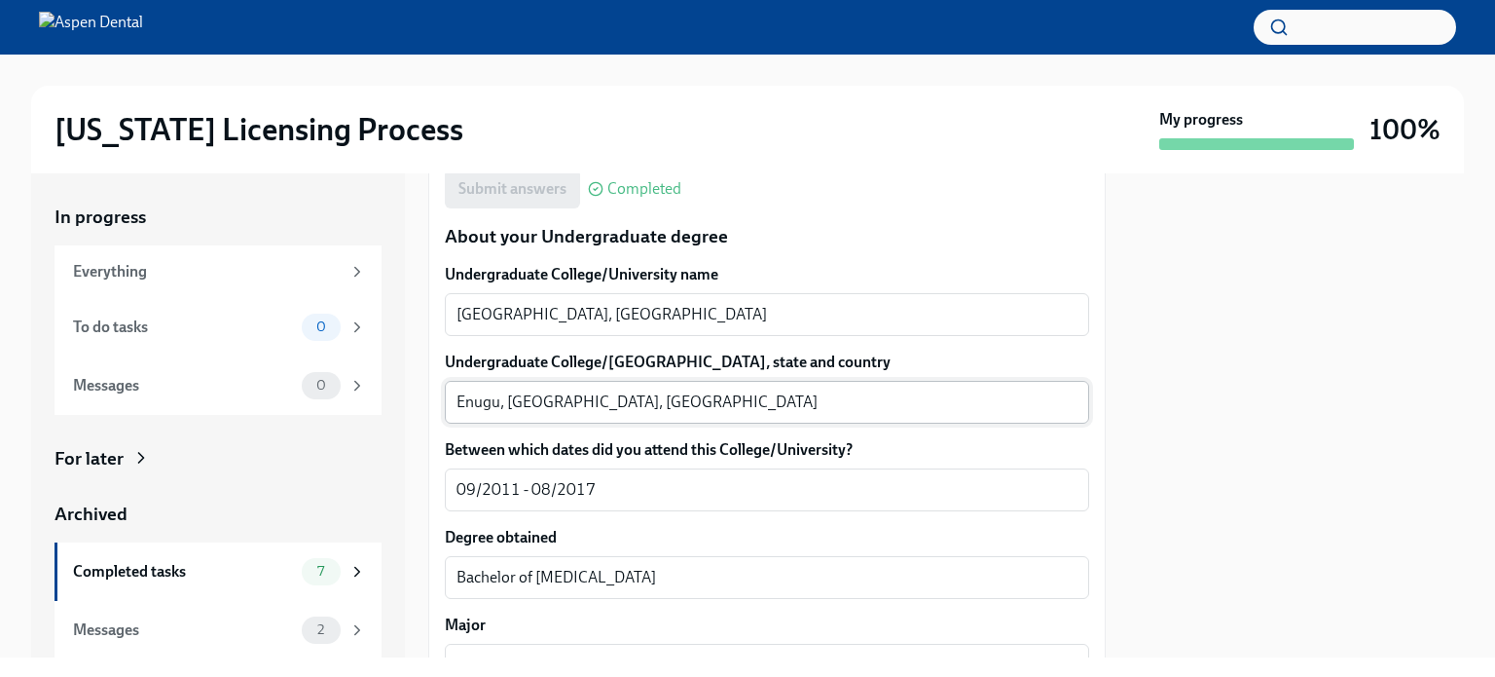
scroll to position [1849, 0]
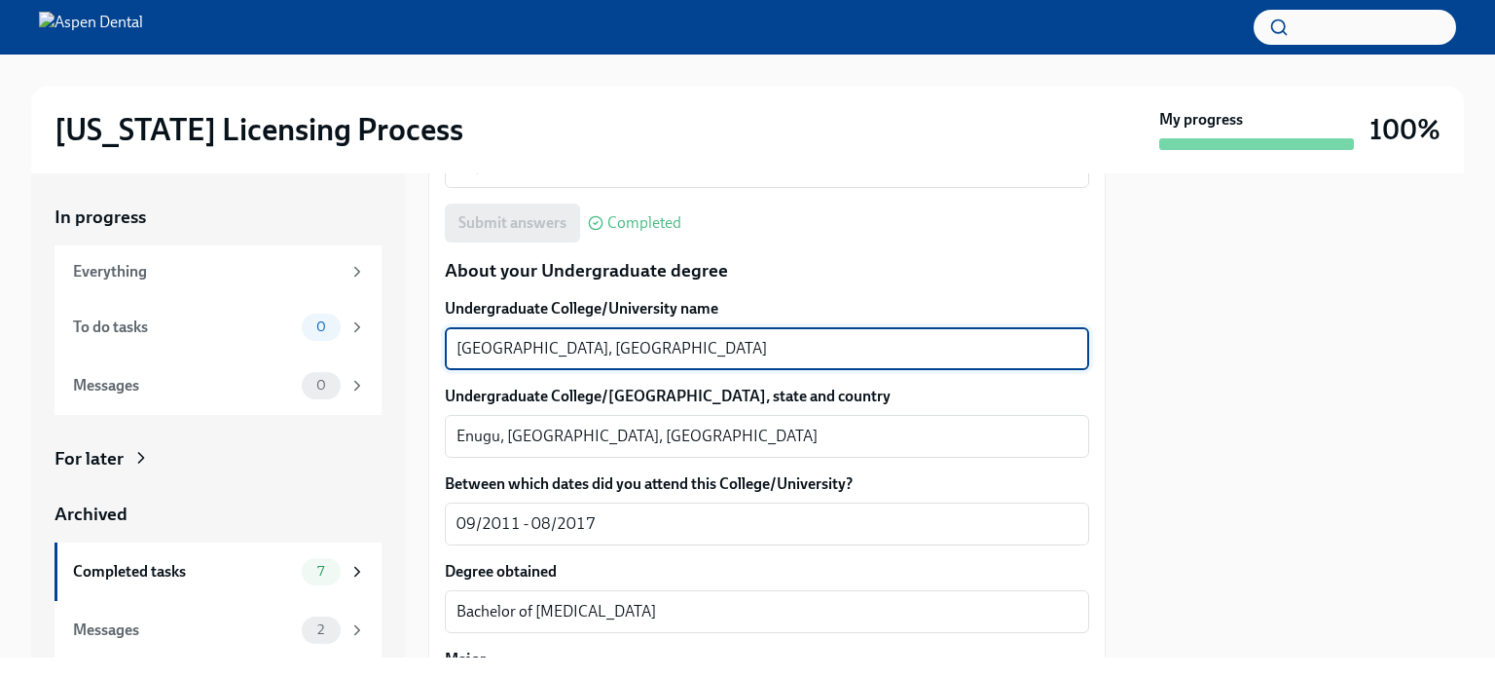
drag, startPoint x: 591, startPoint y: 343, endPoint x: 448, endPoint y: 338, distance: 143.2
click at [448, 338] on div "University of Nigeria, Nsukka x ​" at bounding box center [767, 348] width 644 height 43
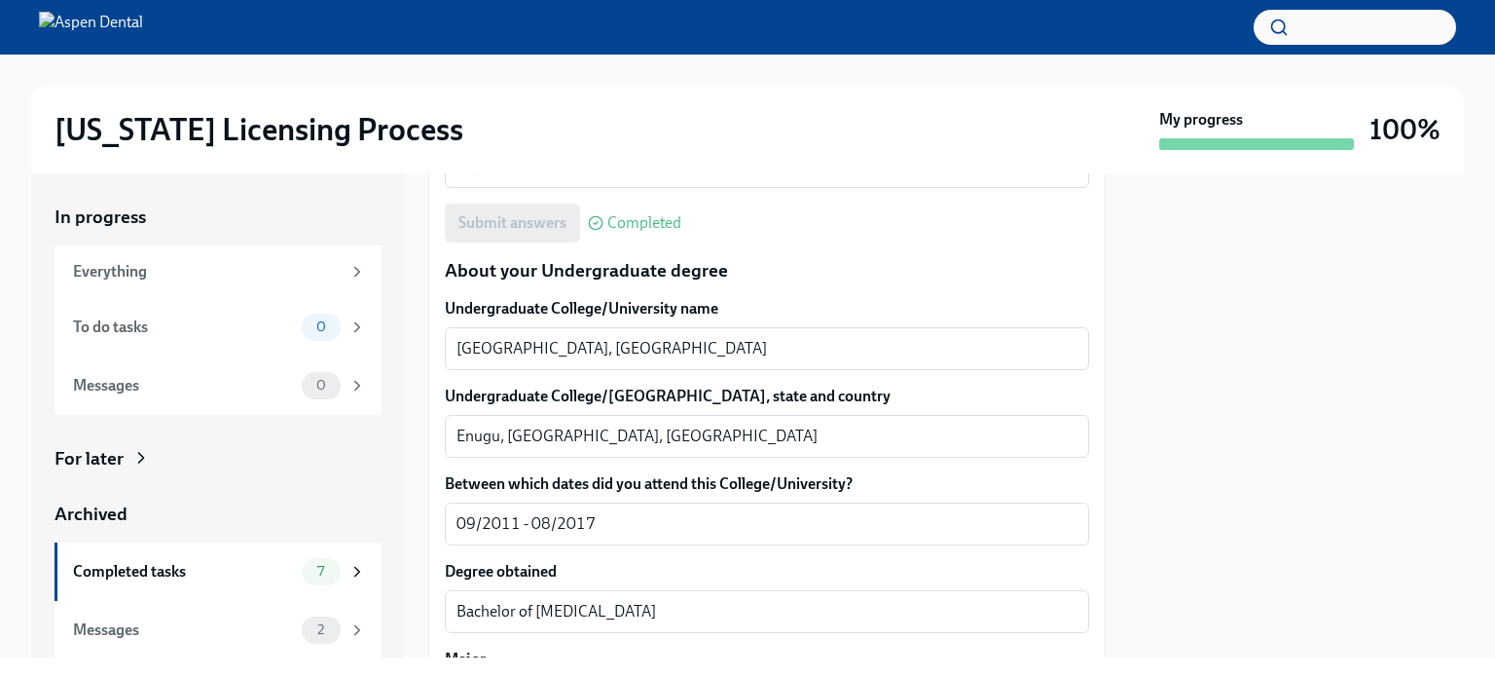
drag, startPoint x: 496, startPoint y: 435, endPoint x: 424, endPoint y: 427, distance: 72.5
click at [424, 427] on div "In progress Everything To do tasks 0 Messages 0 For later Archived Completed ta…" at bounding box center [747, 415] width 1433 height 484
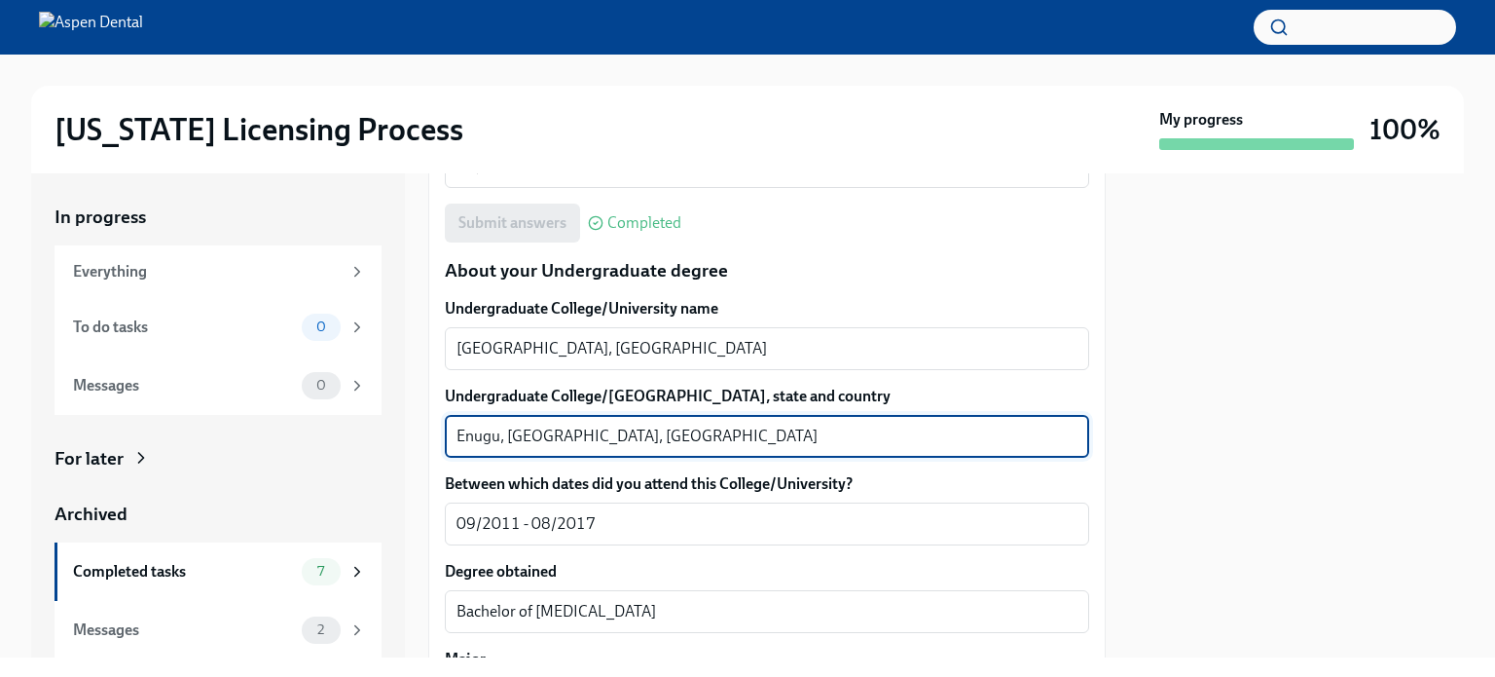
drag, startPoint x: 467, startPoint y: 423, endPoint x: 488, endPoint y: 444, distance: 28.9
click at [488, 444] on textarea "Enugu, Enugu, Nigeria" at bounding box center [767, 435] width 621 height 23
drag, startPoint x: 504, startPoint y: 435, endPoint x: 459, endPoint y: 435, distance: 44.8
click at [459, 435] on textarea "Enugu, Enugu, Nigeria" at bounding box center [767, 435] width 621 height 23
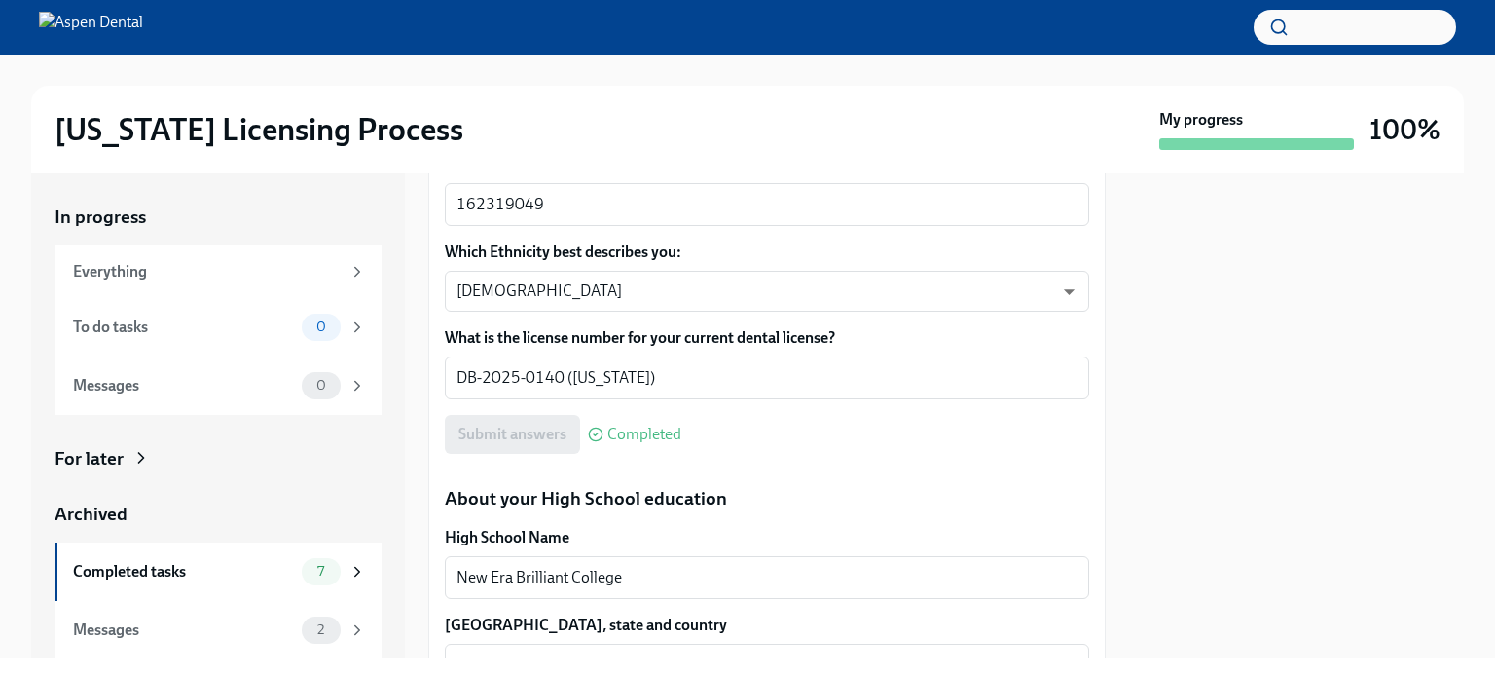
scroll to position [1363, 0]
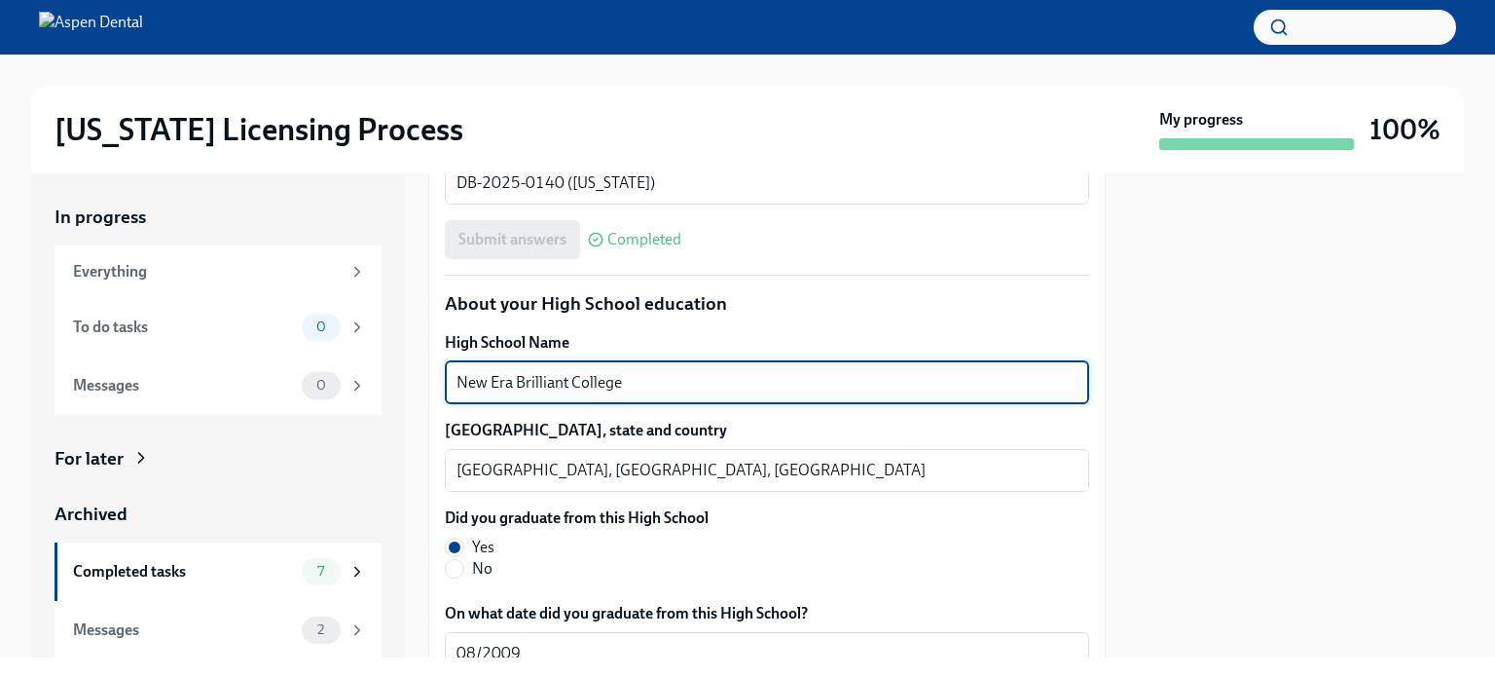
drag, startPoint x: 639, startPoint y: 383, endPoint x: 490, endPoint y: 380, distance: 149.0
click at [425, 386] on div "In progress Everything To do tasks 0 Messages 0 For later Archived Completed ta…" at bounding box center [747, 415] width 1433 height 484
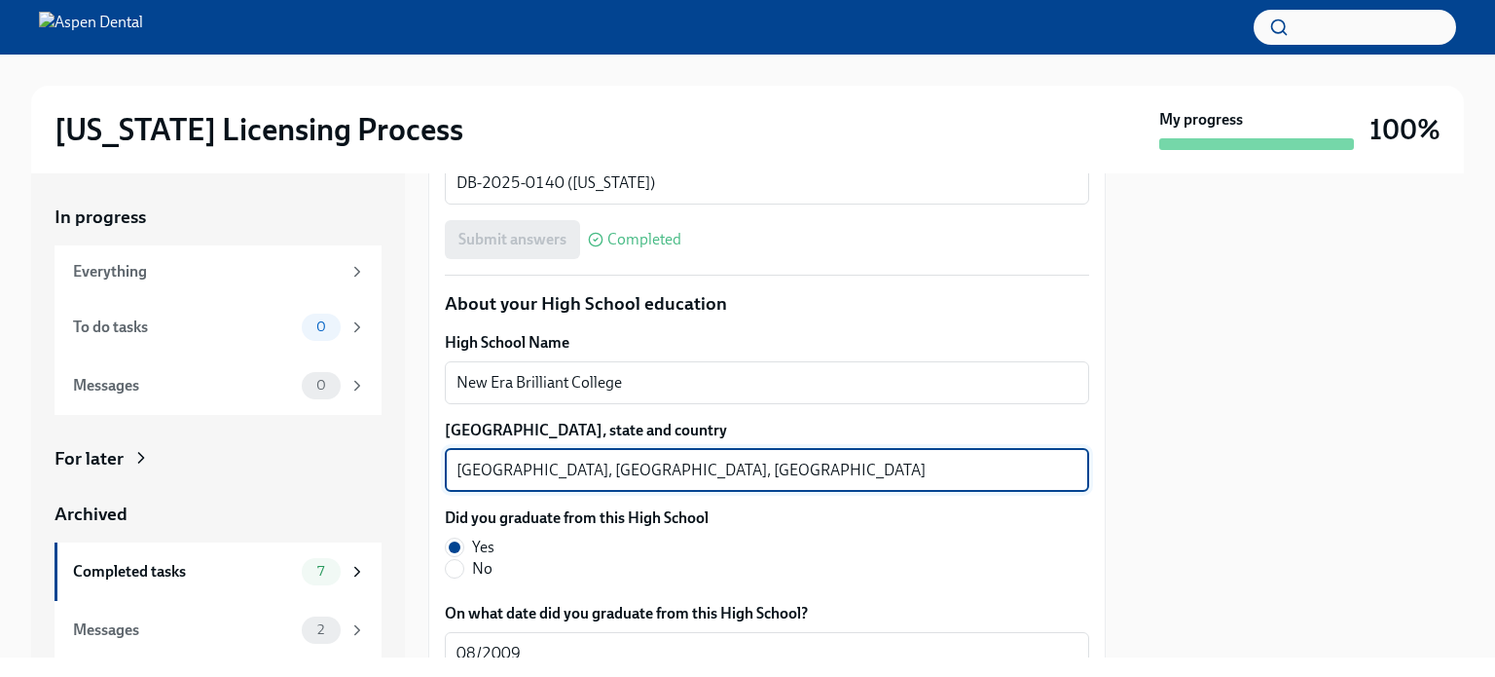
drag, startPoint x: 545, startPoint y: 466, endPoint x: 440, endPoint y: 463, distance: 105.2
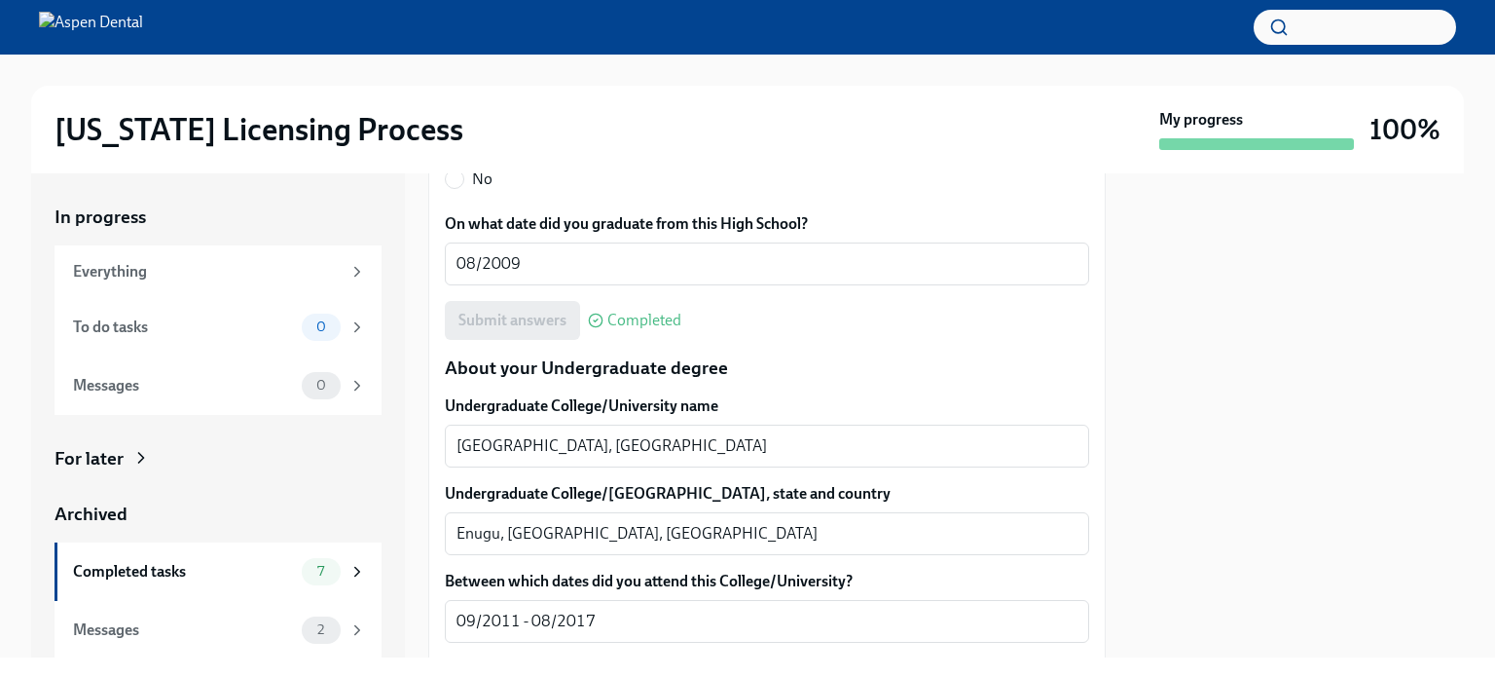
scroll to position [1849, 0]
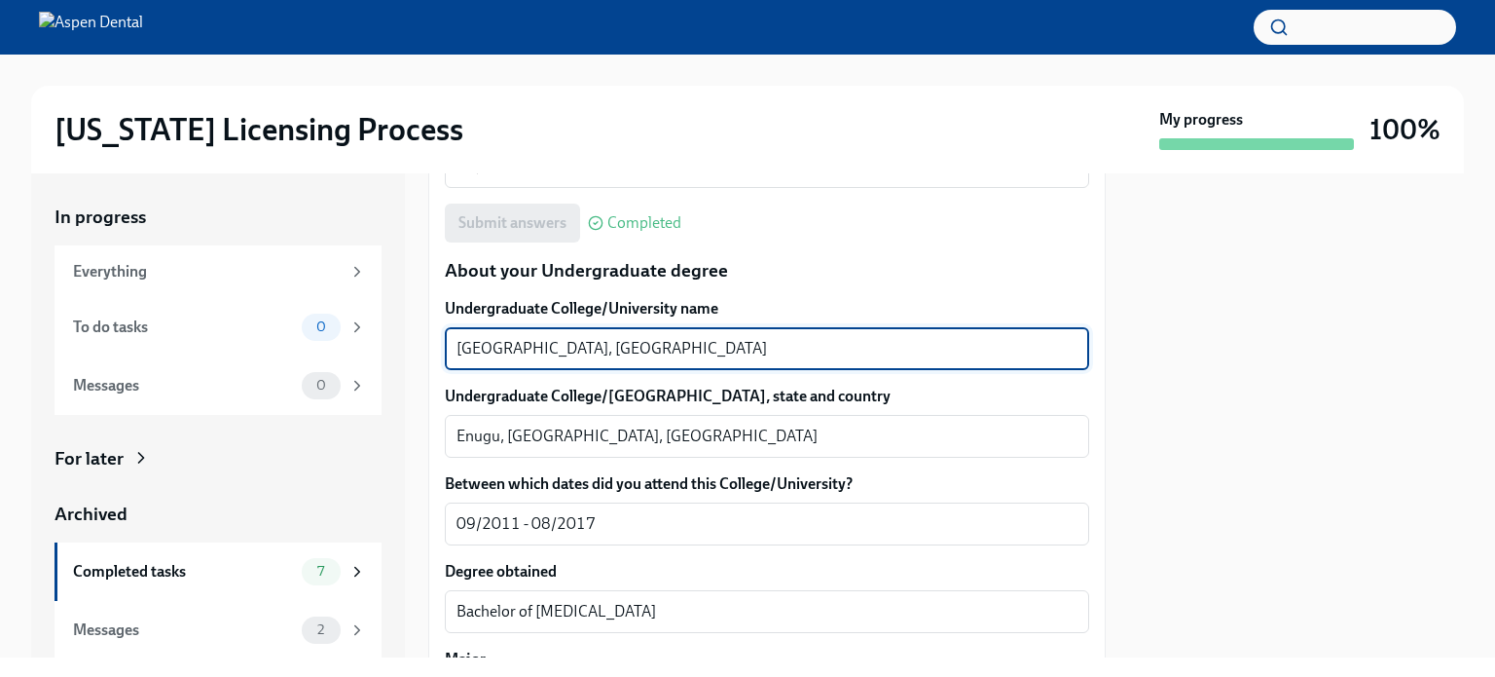
click at [590, 346] on textarea "University of Nigeria, Nsukka" at bounding box center [767, 348] width 621 height 23
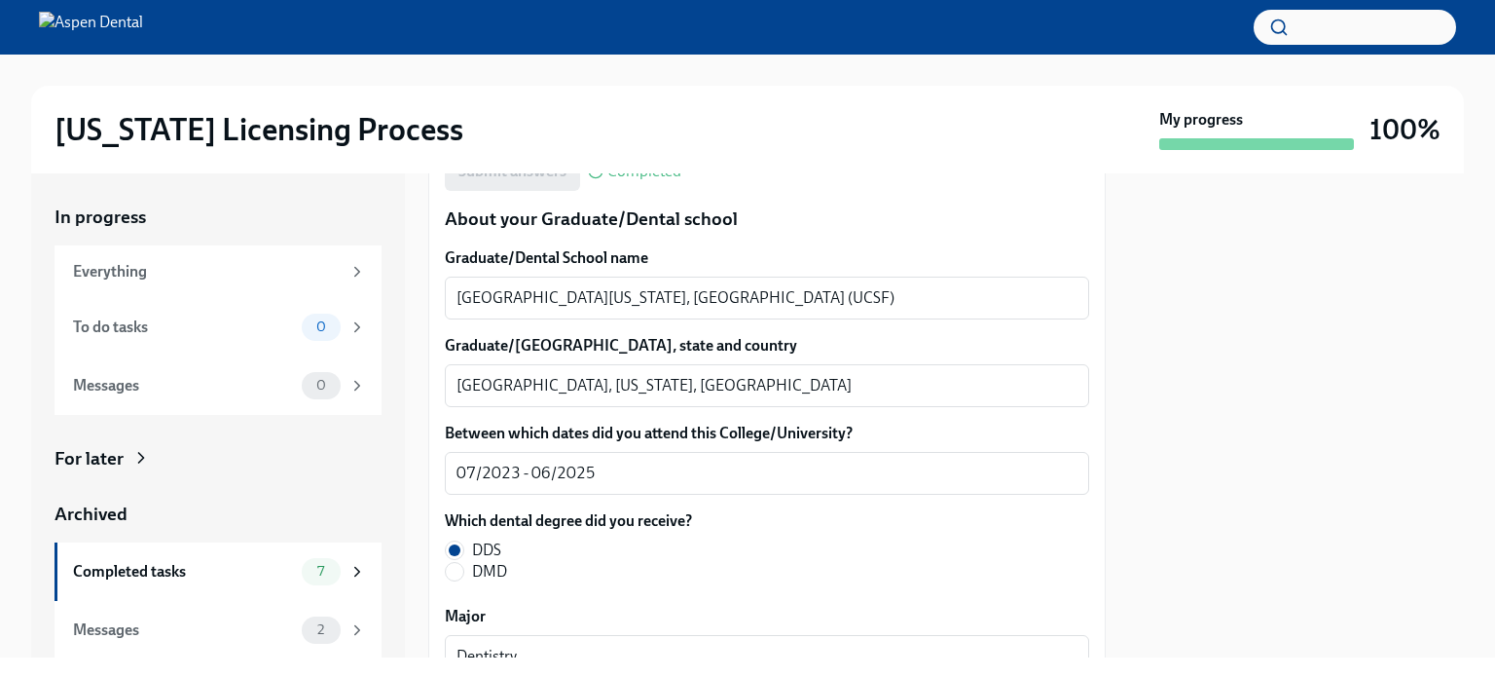
scroll to position [2531, 0]
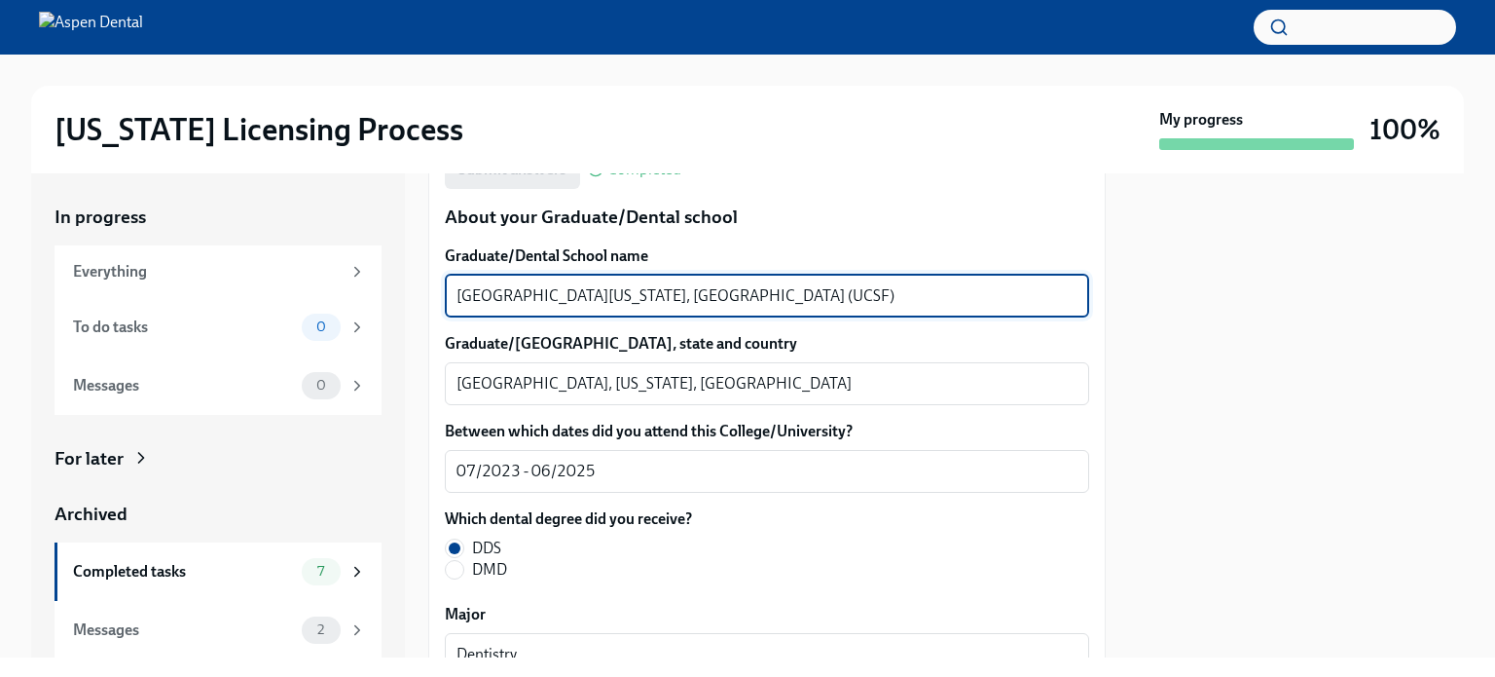
drag, startPoint x: 605, startPoint y: 292, endPoint x: 458, endPoint y: 290, distance: 147.0
click at [458, 290] on textarea "University of California, San Francisco (UCSF)" at bounding box center [767, 295] width 621 height 23
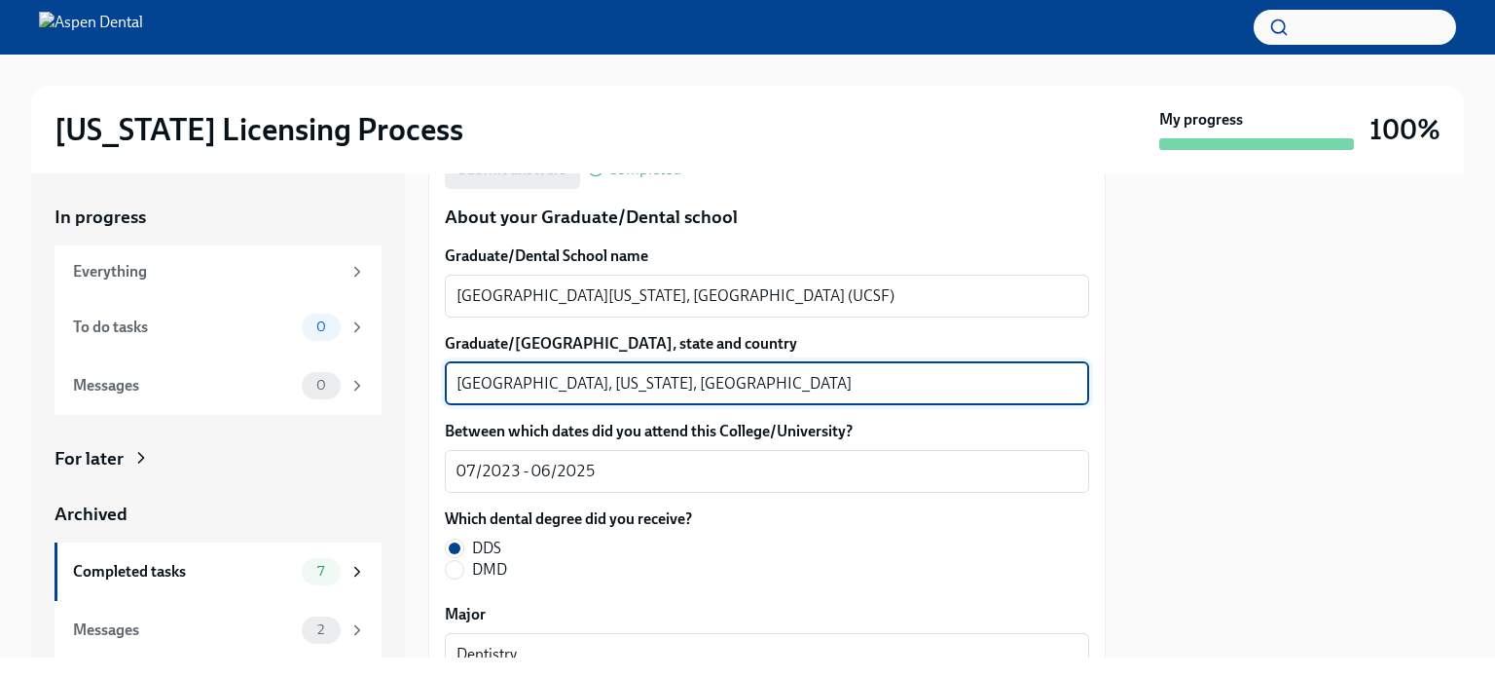
drag, startPoint x: 549, startPoint y: 380, endPoint x: 408, endPoint y: 388, distance: 141.4
click at [408, 388] on div "In progress Everything To do tasks 0 Messages 0 For later Archived Completed ta…" at bounding box center [747, 415] width 1433 height 484
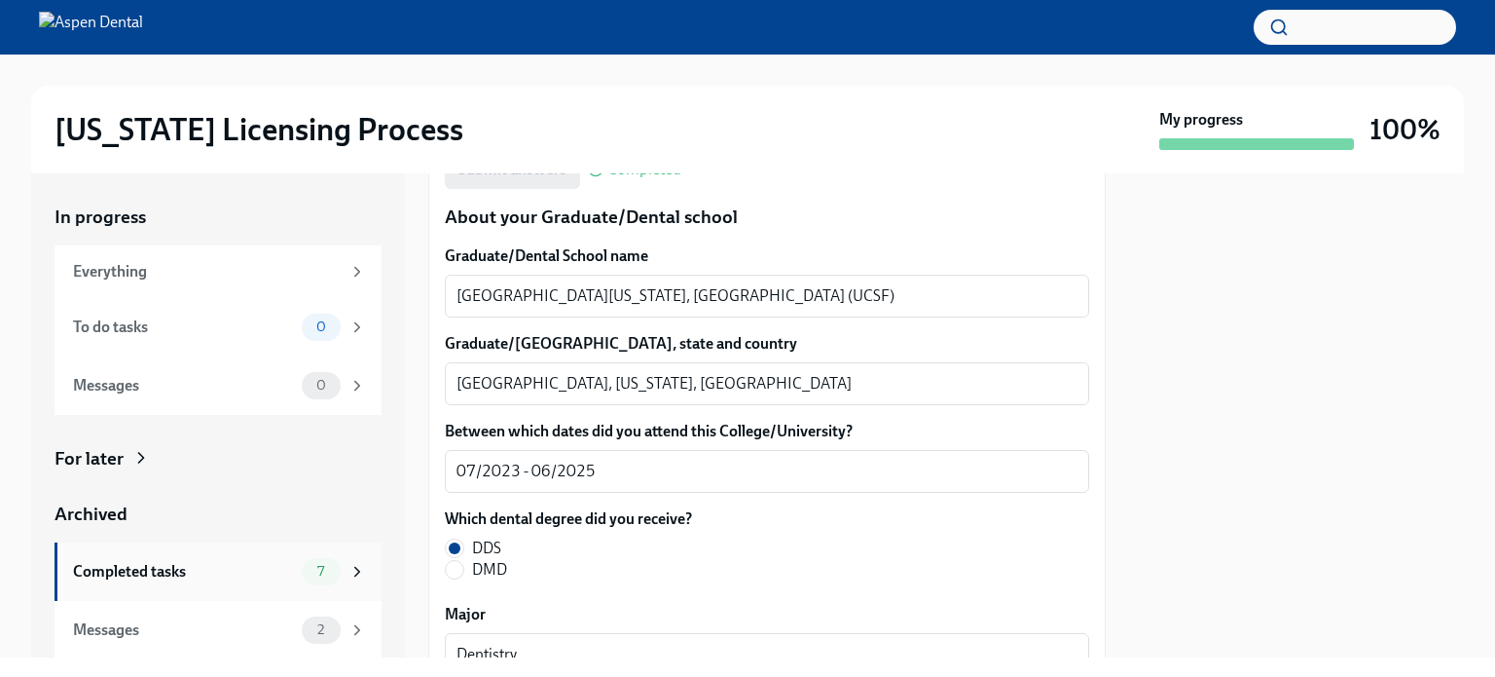
click at [153, 562] on div "Completed tasks" at bounding box center [183, 571] width 221 height 21
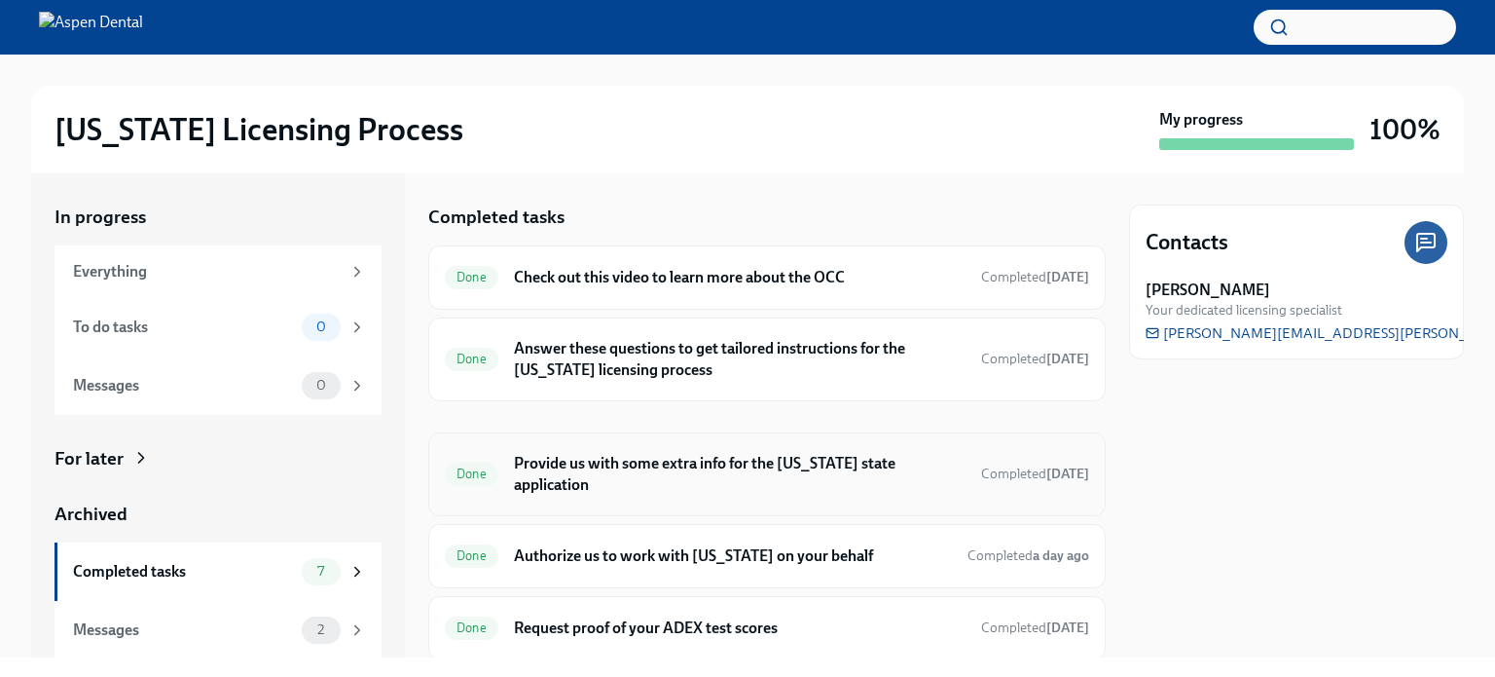
click at [571, 466] on h6 "Provide us with some extra info for the Illinois state application" at bounding box center [740, 474] width 452 height 43
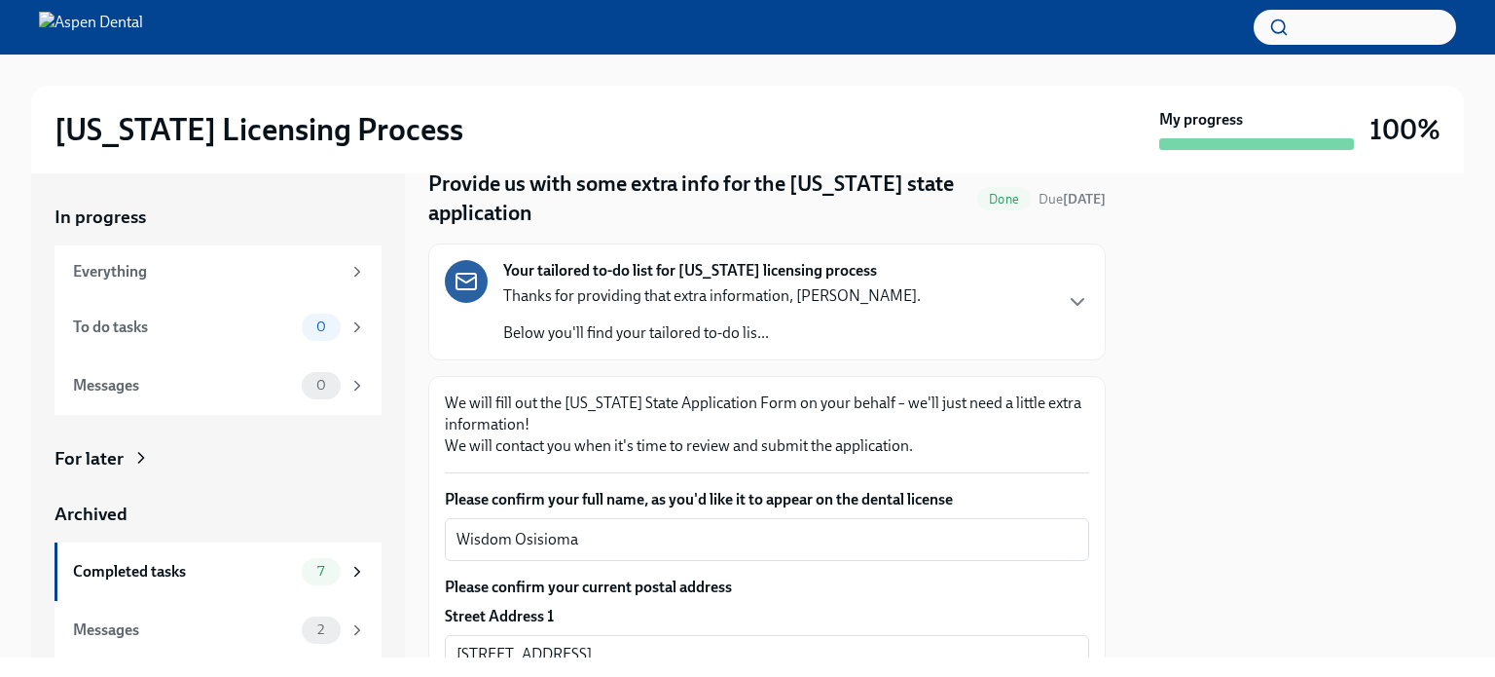
scroll to position [195, 0]
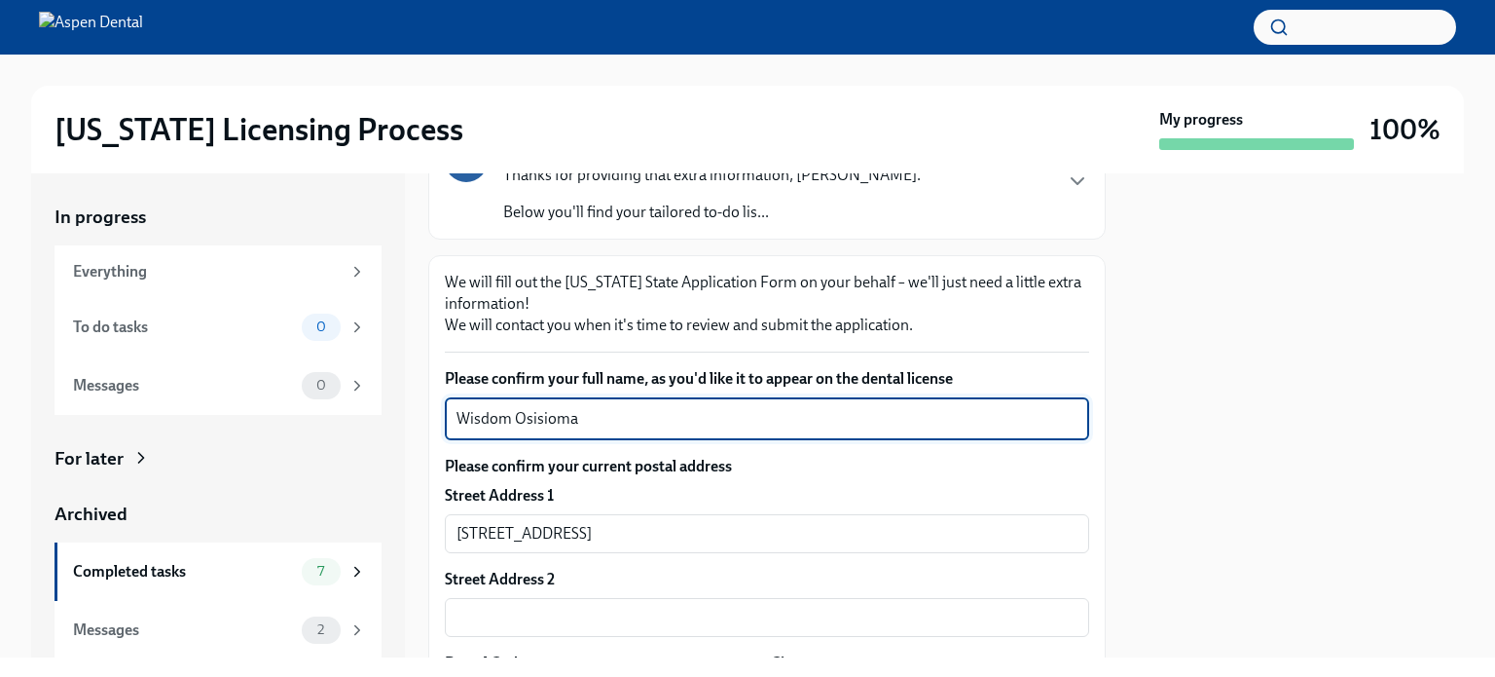
drag, startPoint x: 593, startPoint y: 418, endPoint x: 447, endPoint y: 420, distance: 146.0
click at [448, 420] on div "Wisdom Osisioma x ​" at bounding box center [767, 418] width 644 height 43
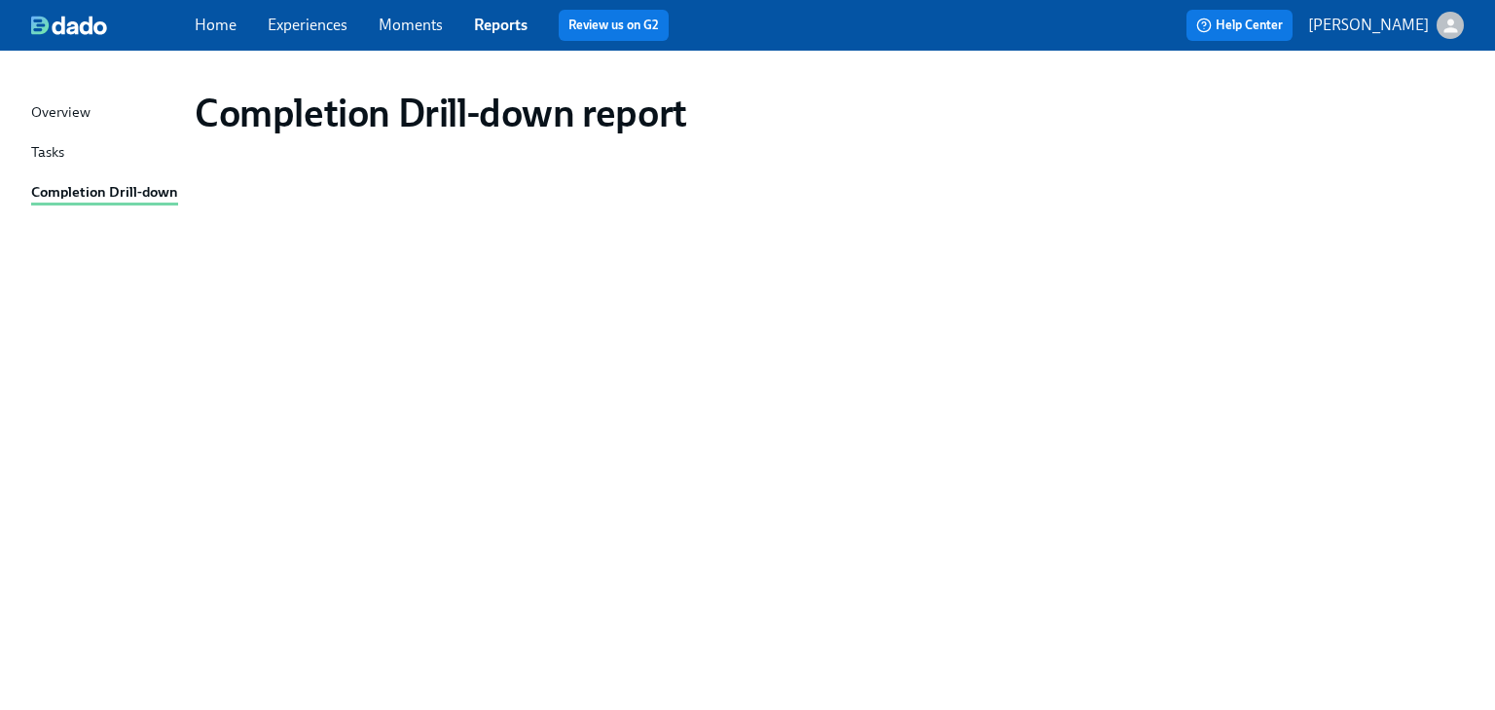
click at [202, 20] on link "Home" at bounding box center [216, 25] width 42 height 18
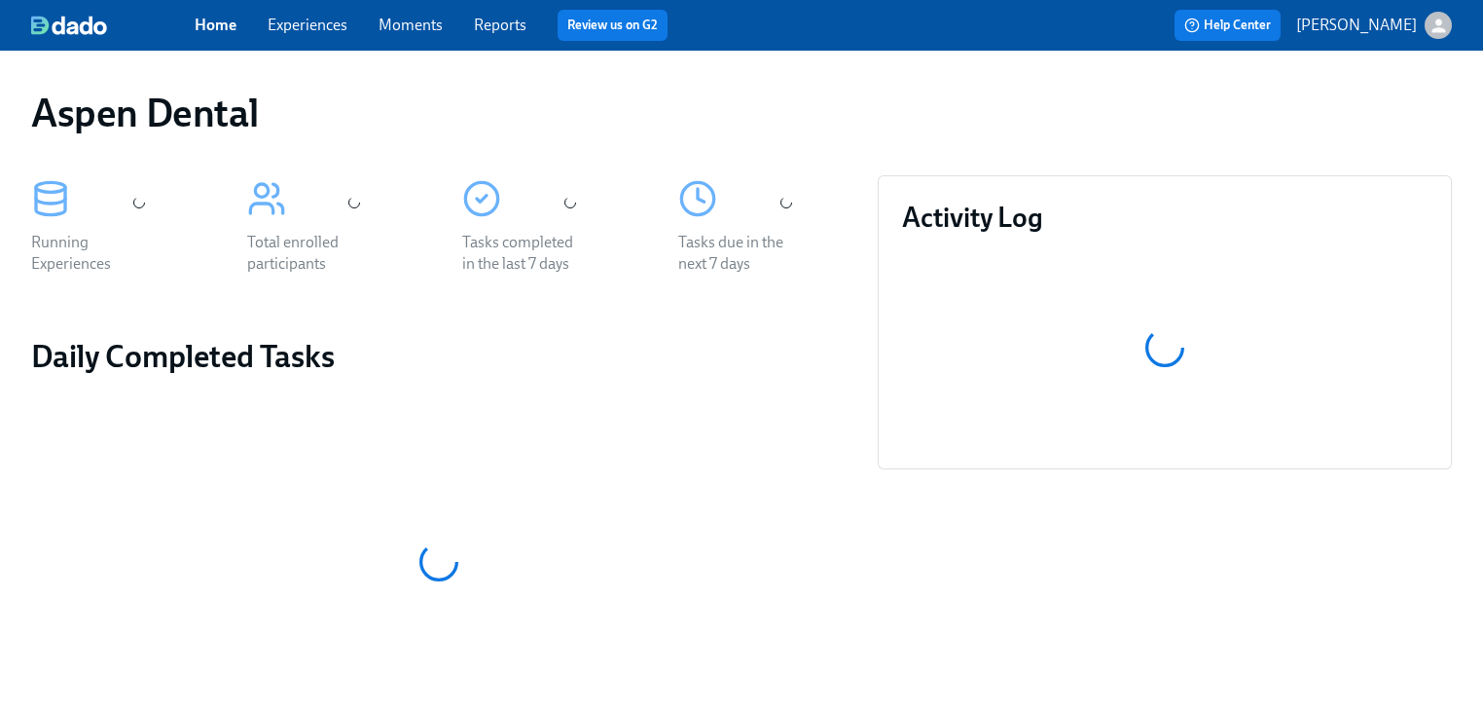
click at [479, 27] on link "Reports" at bounding box center [500, 25] width 53 height 18
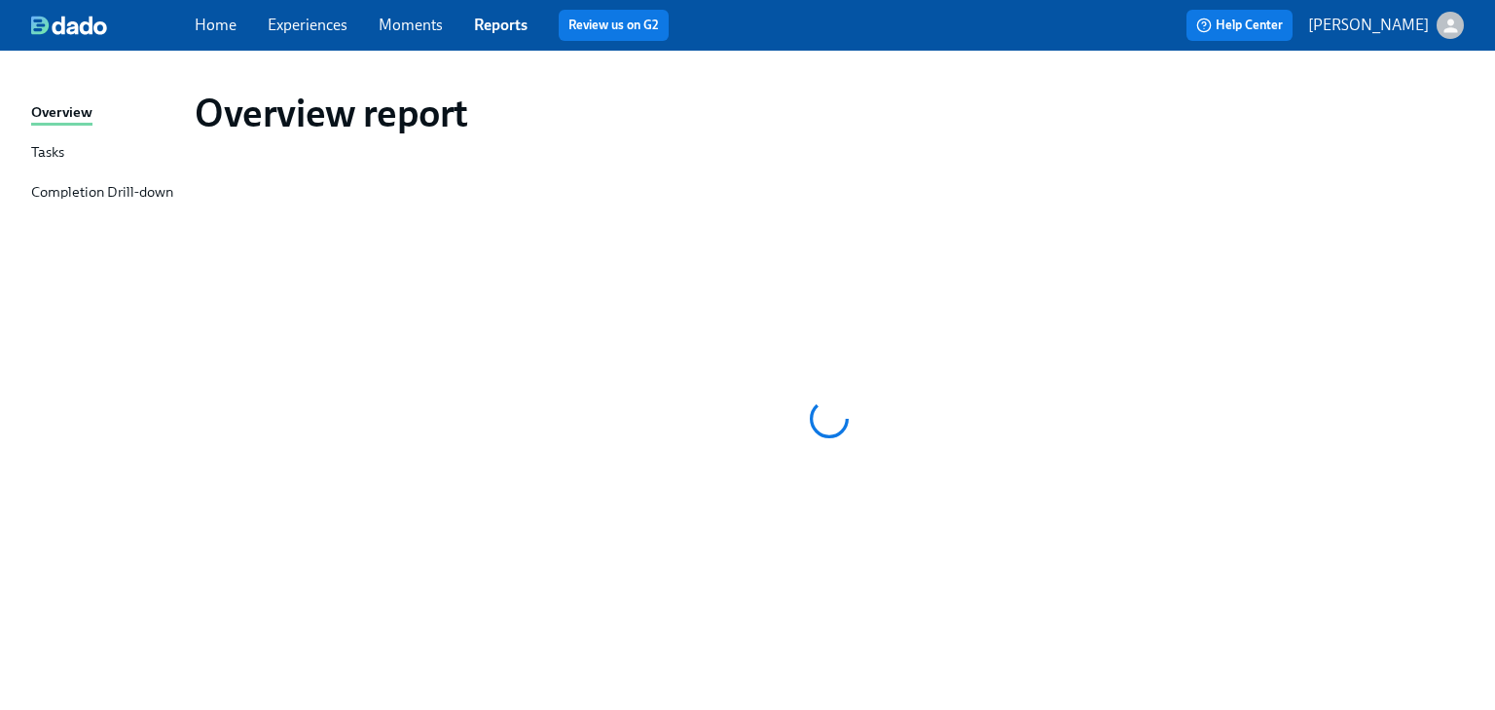
click at [148, 187] on div "Completion Drill-down" at bounding box center [102, 193] width 142 height 24
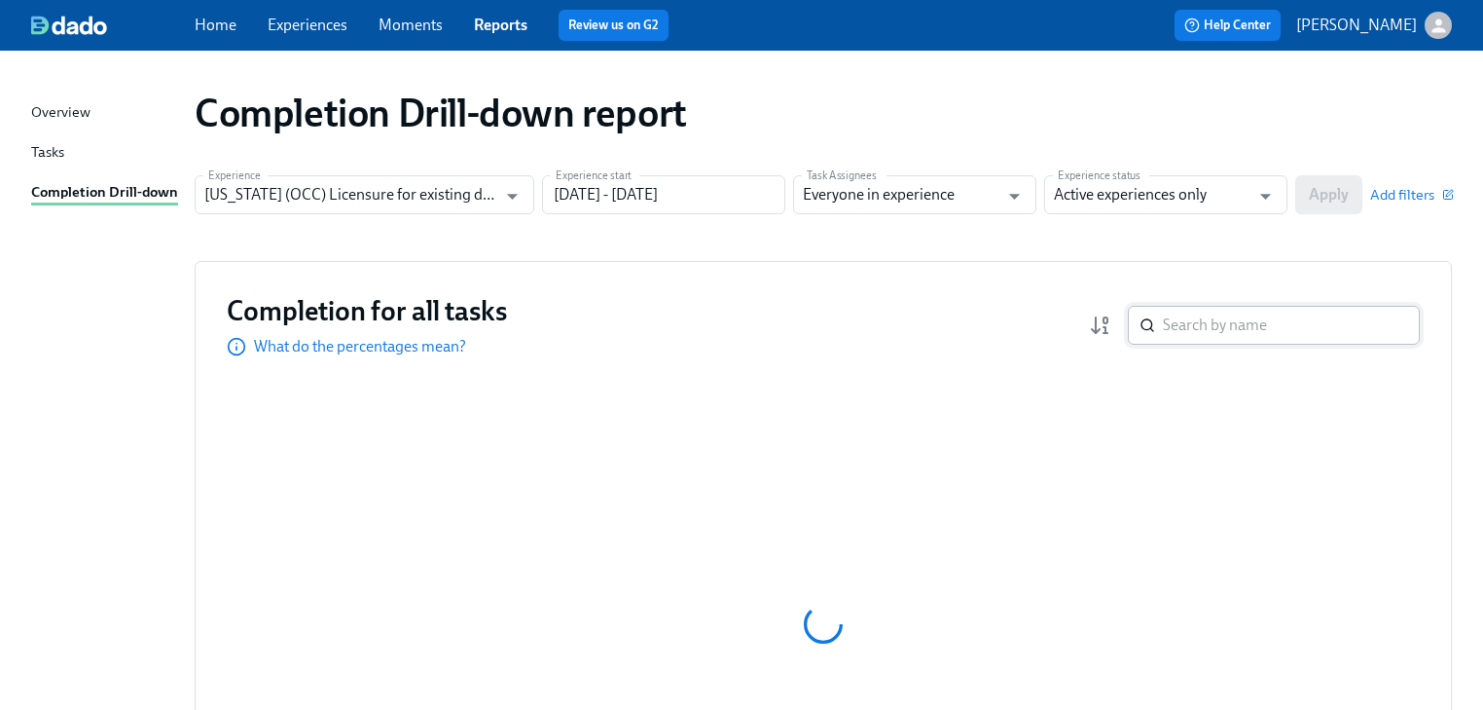
click at [1188, 318] on input "search" at bounding box center [1291, 325] width 257 height 39
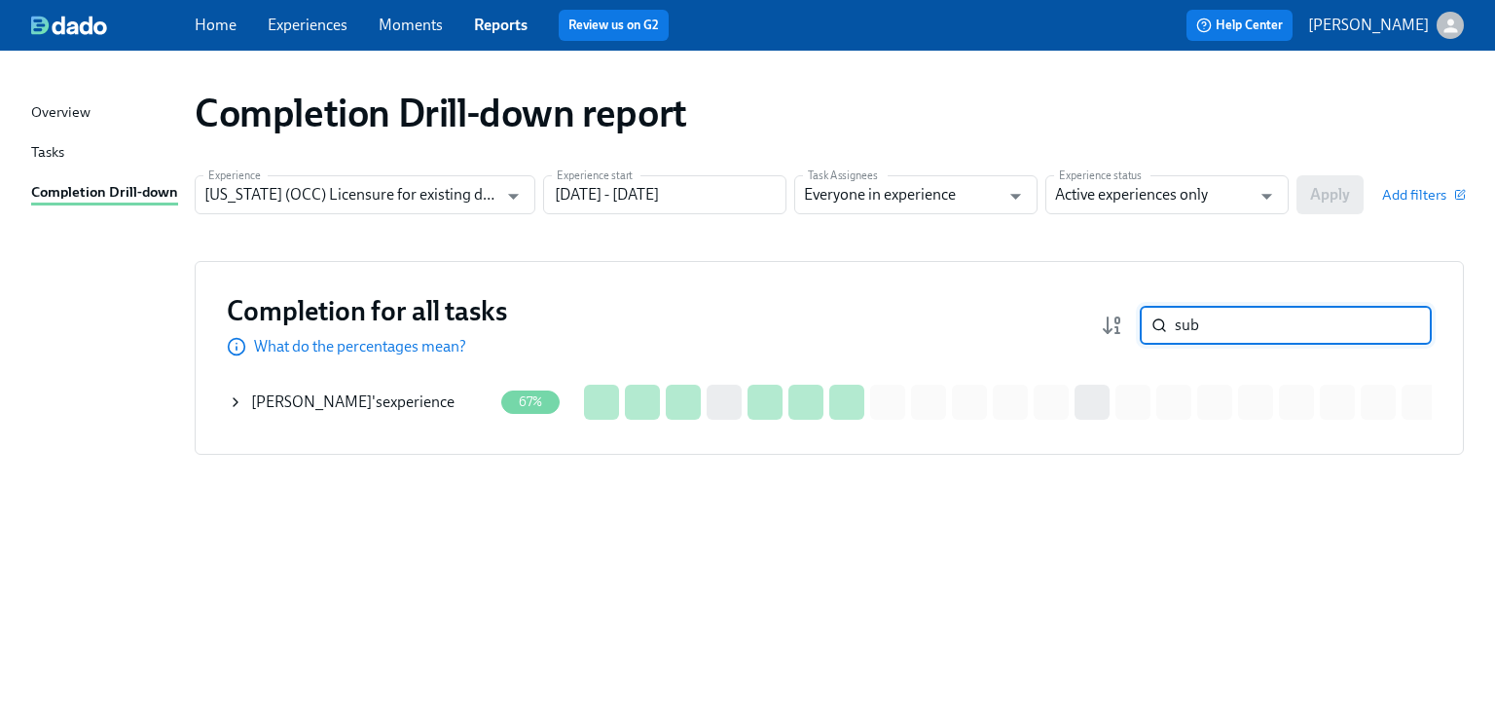
type input "sub"
click at [372, 402] on div "[PERSON_NAME] 's experience" at bounding box center [352, 401] width 203 height 21
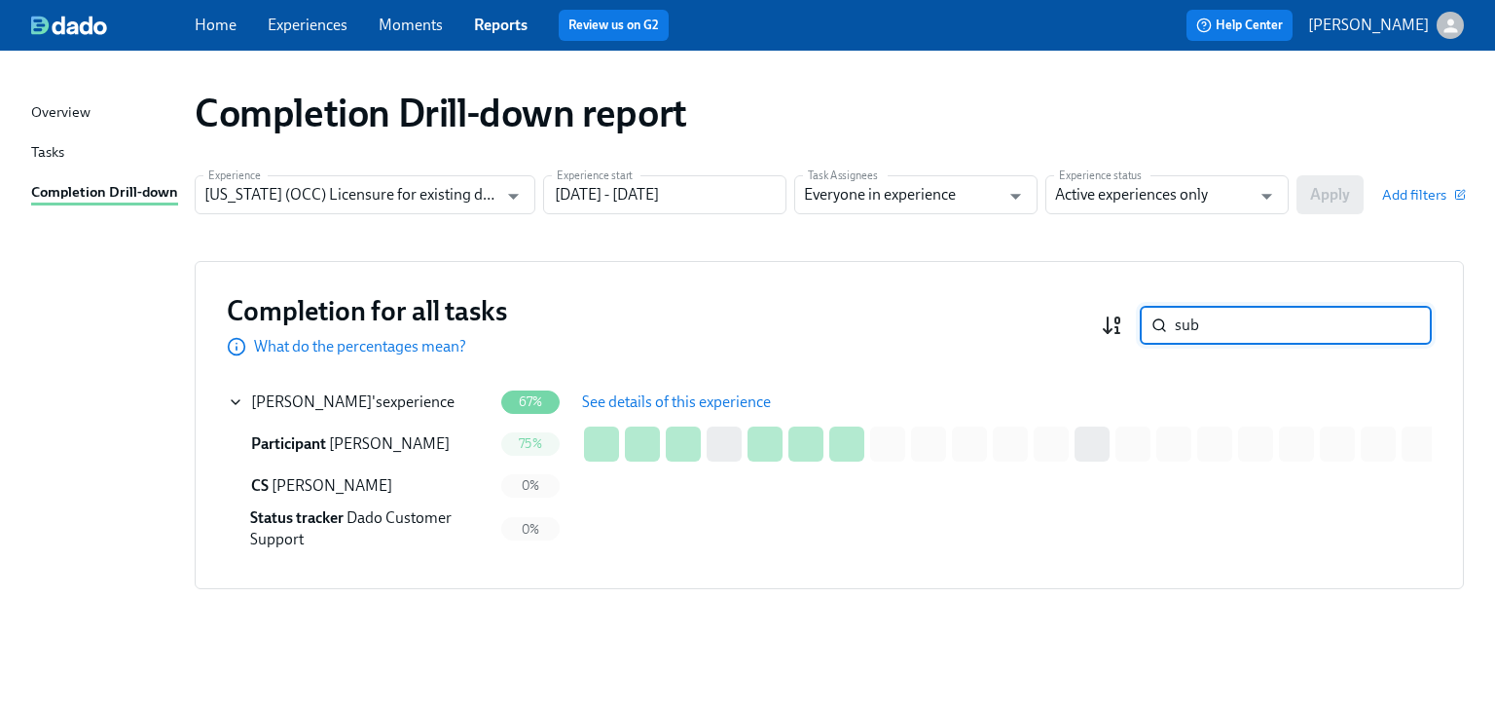
drag, startPoint x: 1221, startPoint y: 321, endPoint x: 1121, endPoint y: 318, distance: 99.3
click at [1120, 319] on div "sub ​" at bounding box center [1266, 325] width 331 height 39
click at [1195, 329] on input "search" at bounding box center [1303, 325] width 257 height 39
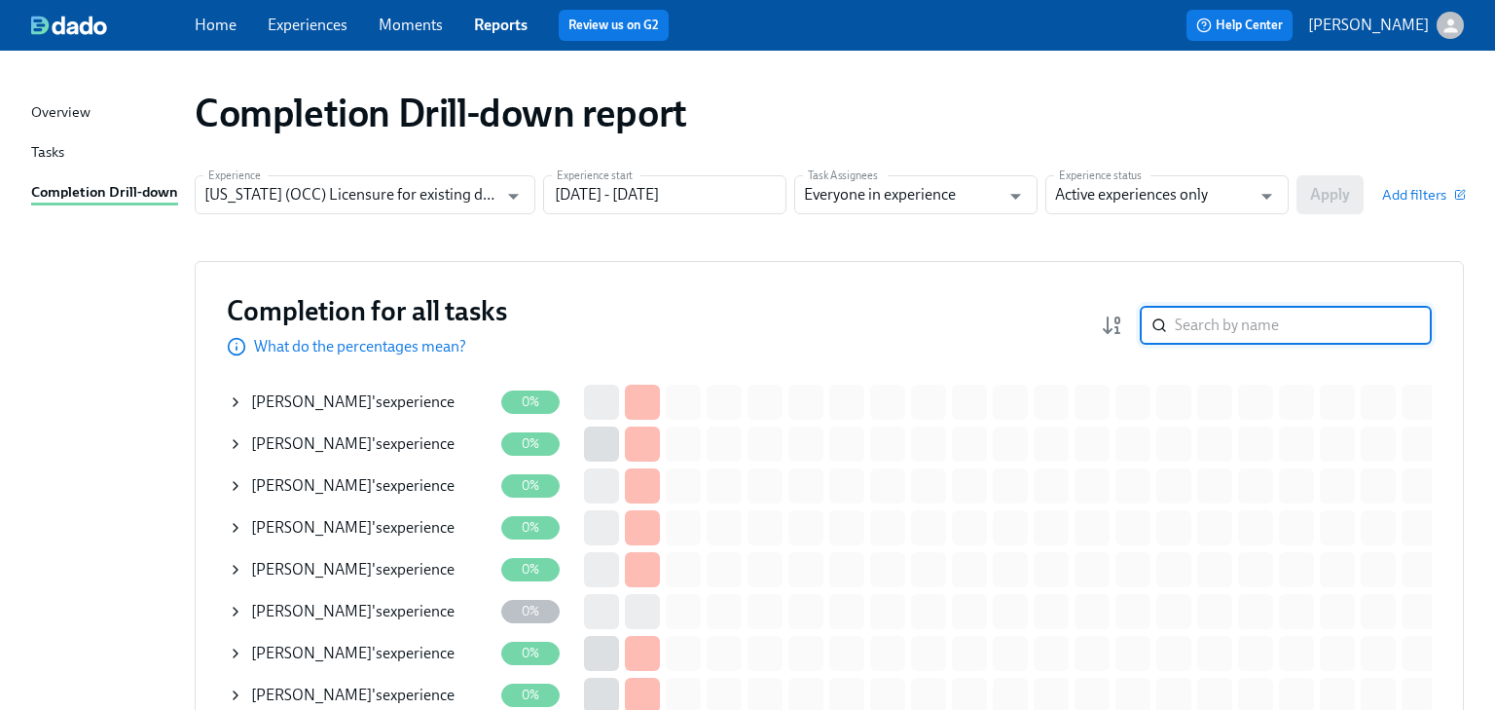
click at [1195, 329] on input "search" at bounding box center [1303, 325] width 257 height 39
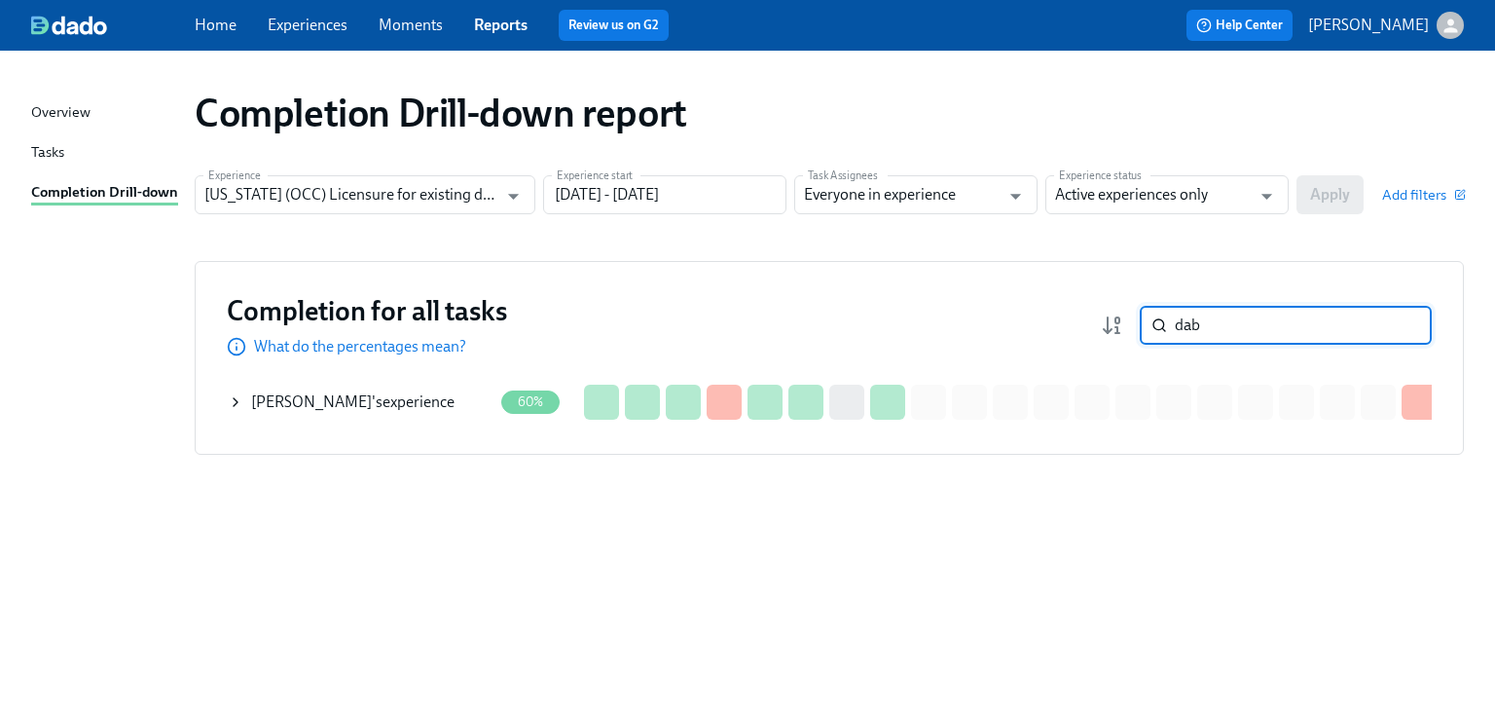
type input "dab"
click at [331, 400] on div "[PERSON_NAME] 's experience" at bounding box center [352, 401] width 203 height 21
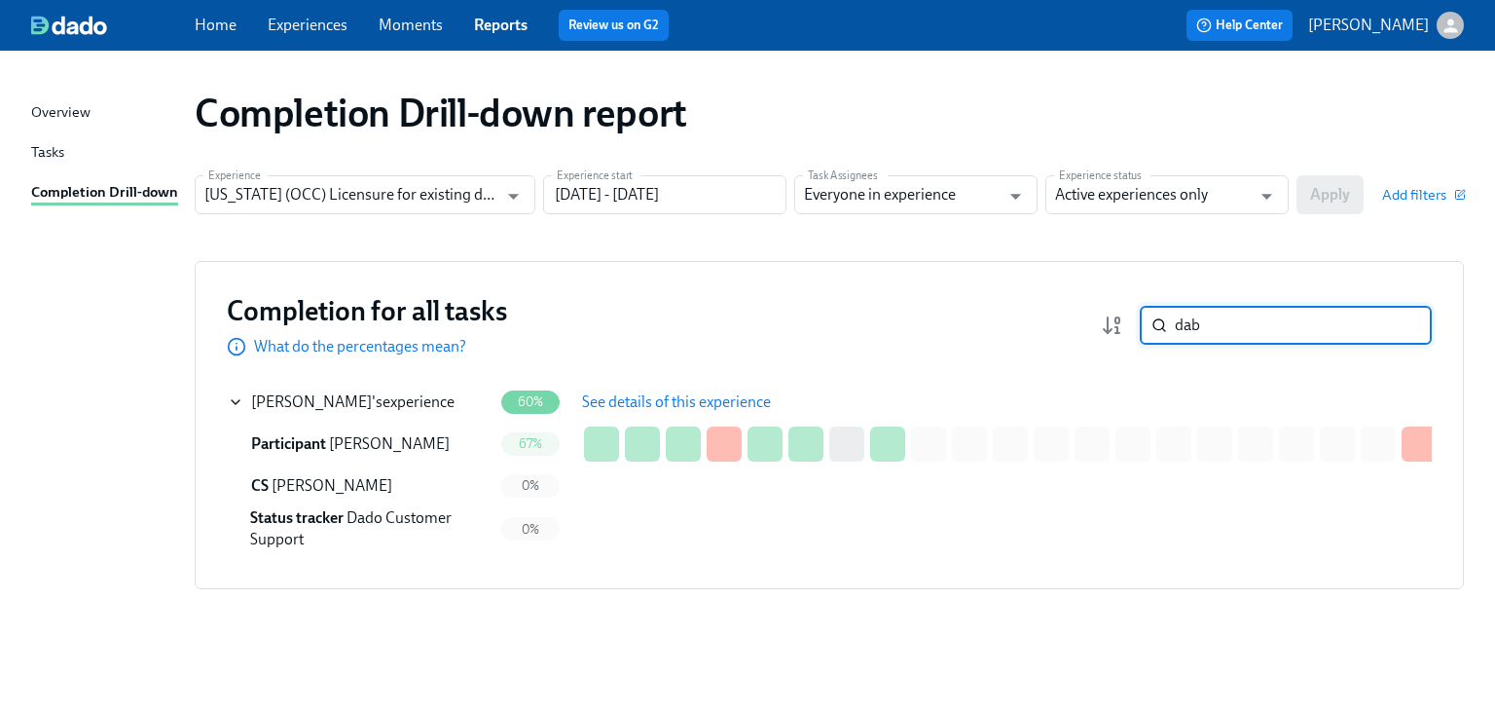
drag, startPoint x: 1209, startPoint y: 321, endPoint x: 1069, endPoint y: 323, distance: 140.2
click at [1069, 323] on div "Completion for all tasks What do the percentages mean? dab ​" at bounding box center [829, 325] width 1205 height 64
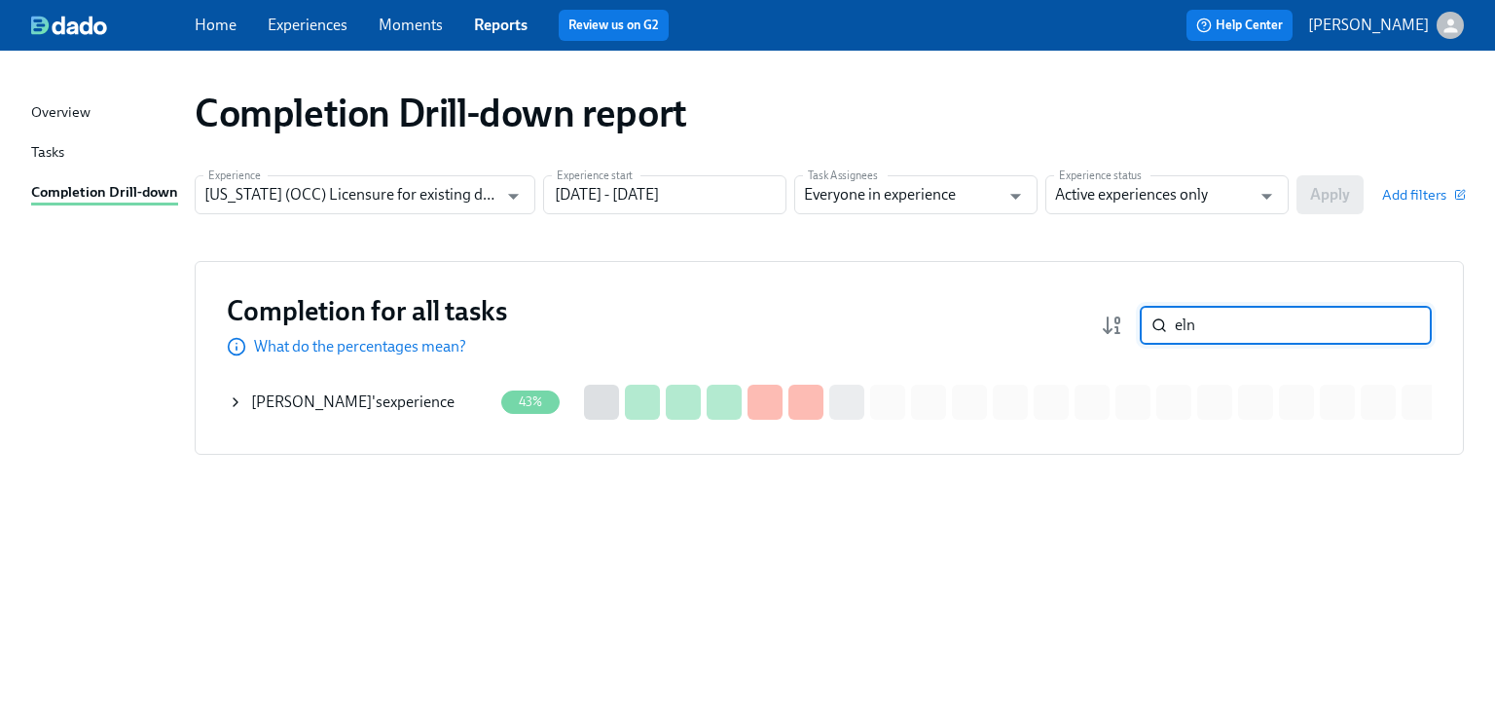
type input "eln"
click at [372, 403] on span "[PERSON_NAME]" at bounding box center [311, 401] width 121 height 18
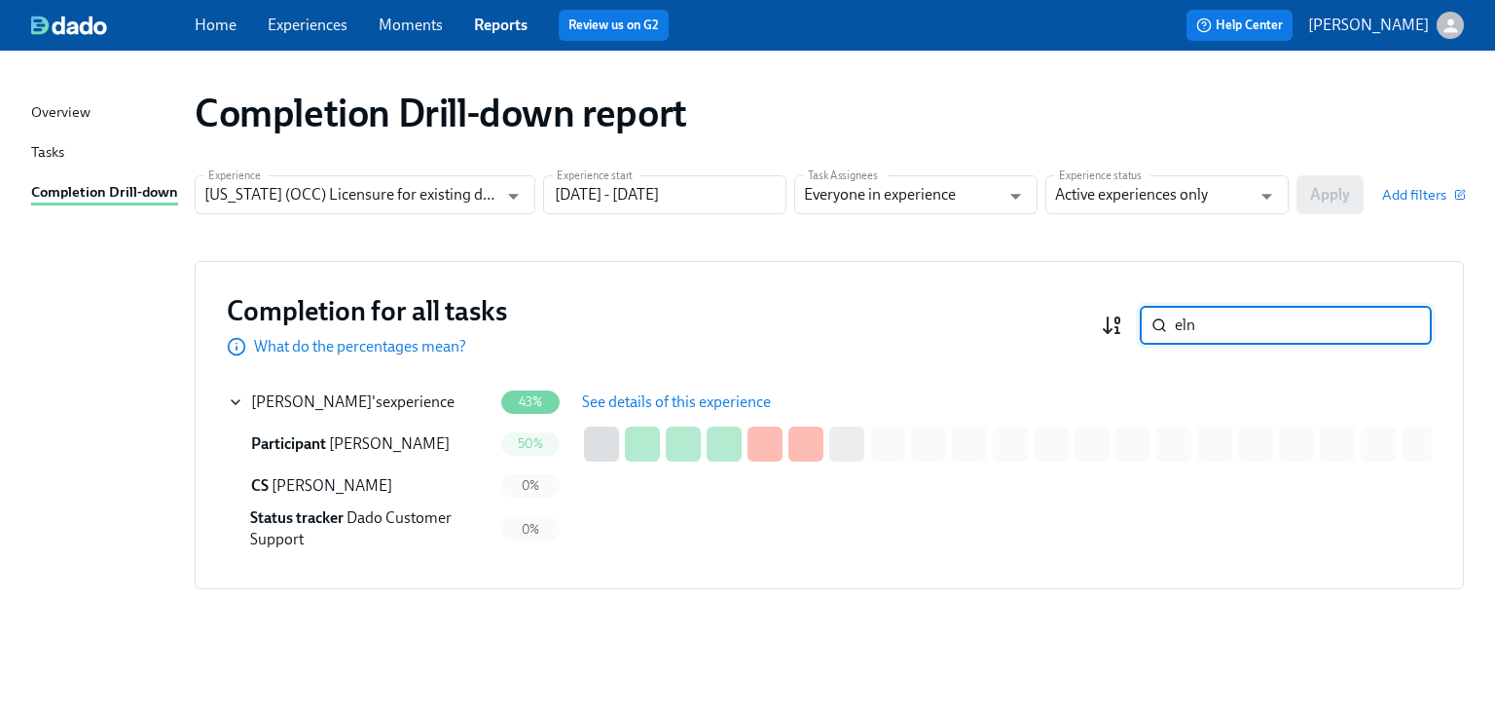
click at [1122, 323] on div "eln ​" at bounding box center [1266, 325] width 331 height 39
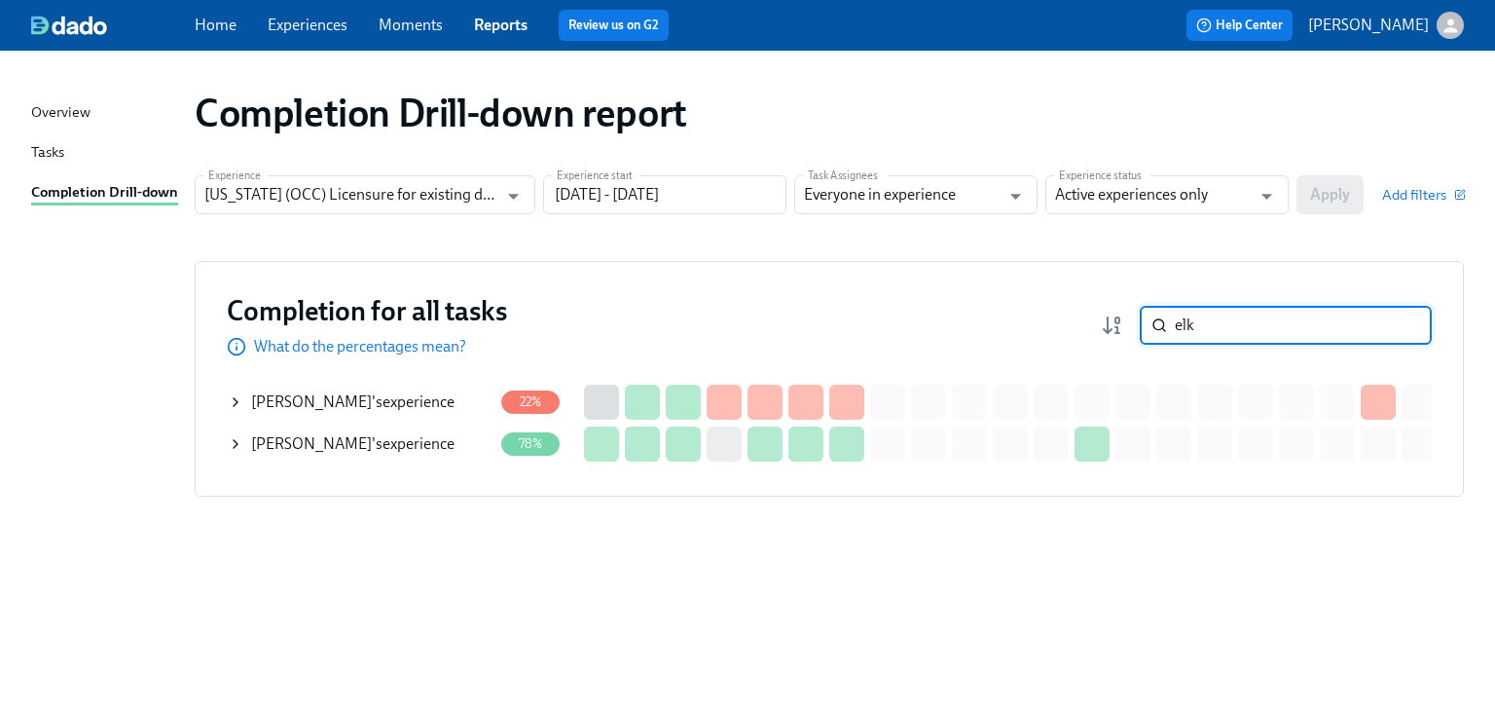
type input "elk"
click at [372, 445] on div "[PERSON_NAME] 's experience" at bounding box center [352, 443] width 203 height 21
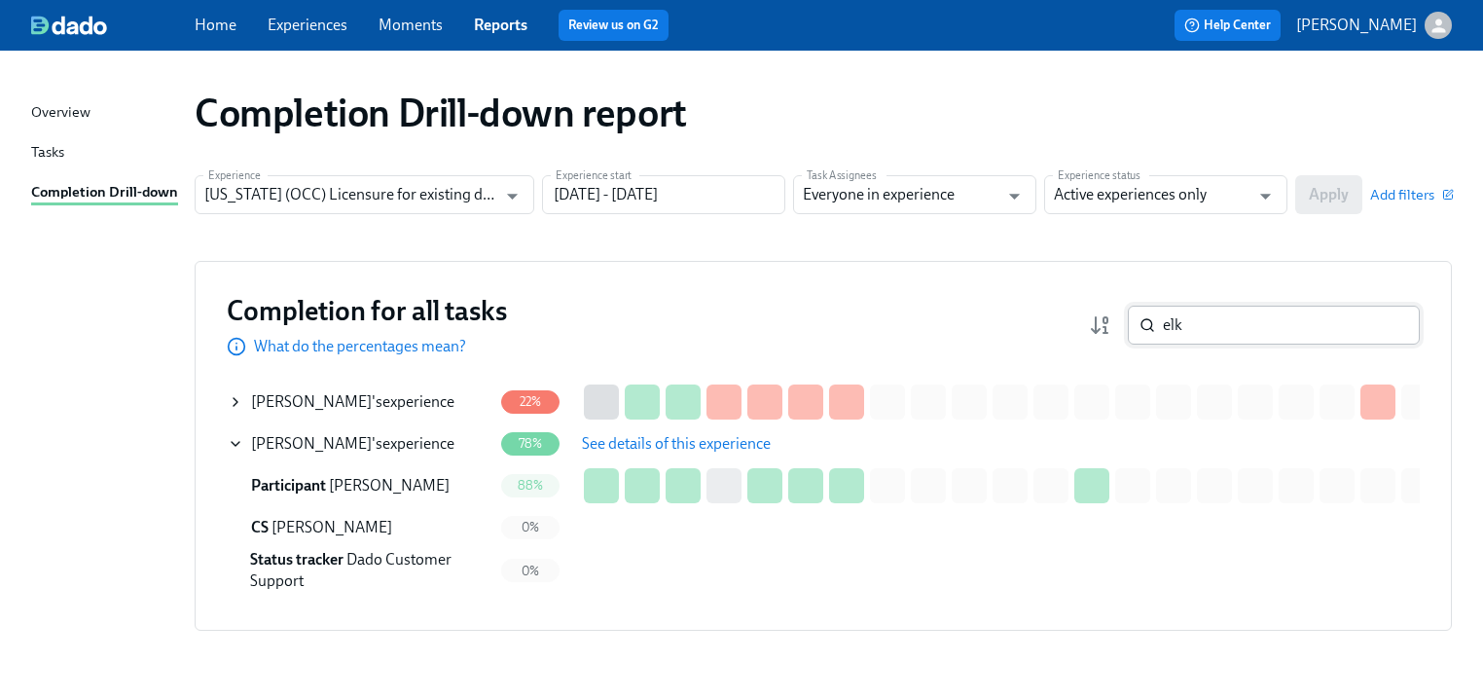
drag, startPoint x: 1208, startPoint y: 327, endPoint x: 1143, endPoint y: 318, distance: 65.8
click at [1143, 318] on div "elk ​" at bounding box center [1274, 325] width 292 height 39
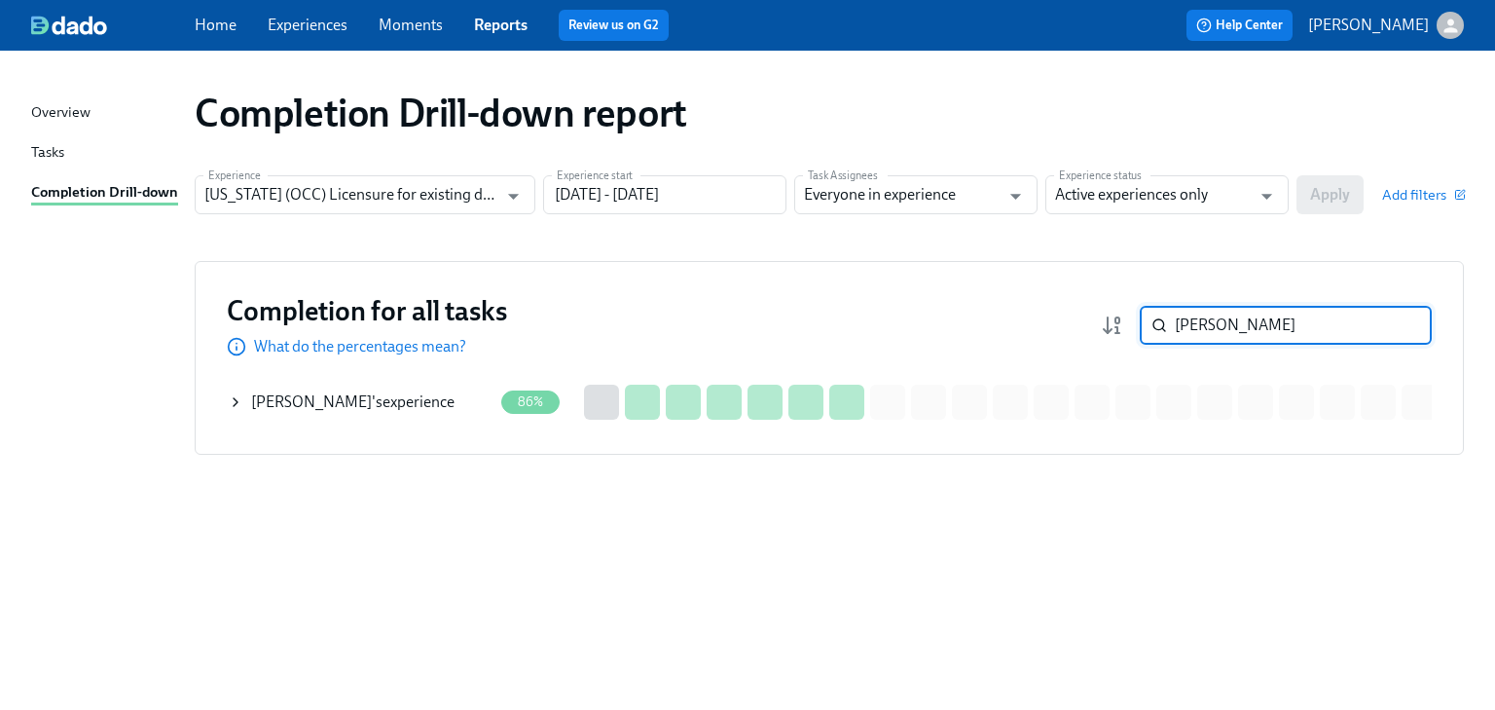
type input "[PERSON_NAME]"
click at [380, 400] on div "[PERSON_NAME] 's experience" at bounding box center [352, 401] width 203 height 21
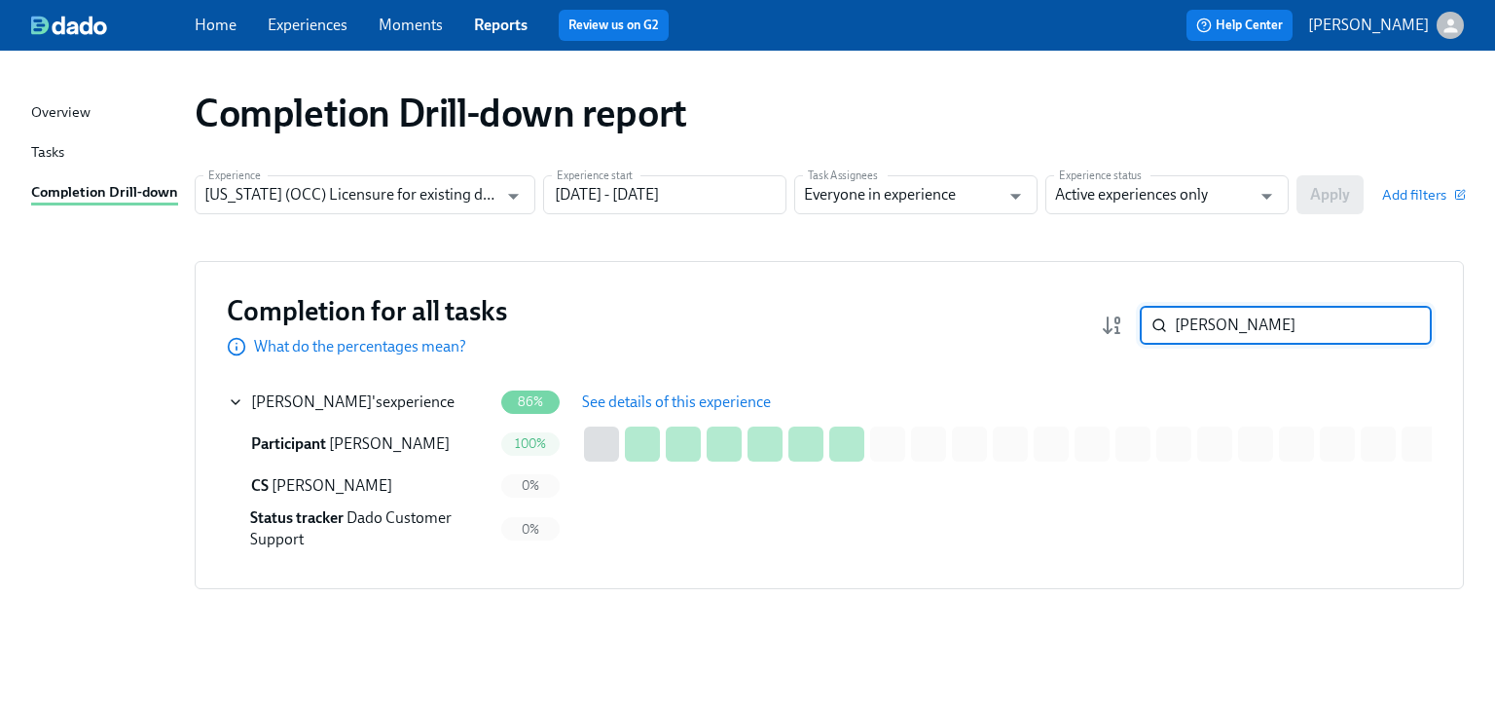
drag, startPoint x: 1223, startPoint y: 327, endPoint x: 1095, endPoint y: 323, distance: 127.6
click at [1092, 322] on div "Completion for all tasks What do the percentages mean? [PERSON_NAME] ​" at bounding box center [829, 325] width 1205 height 64
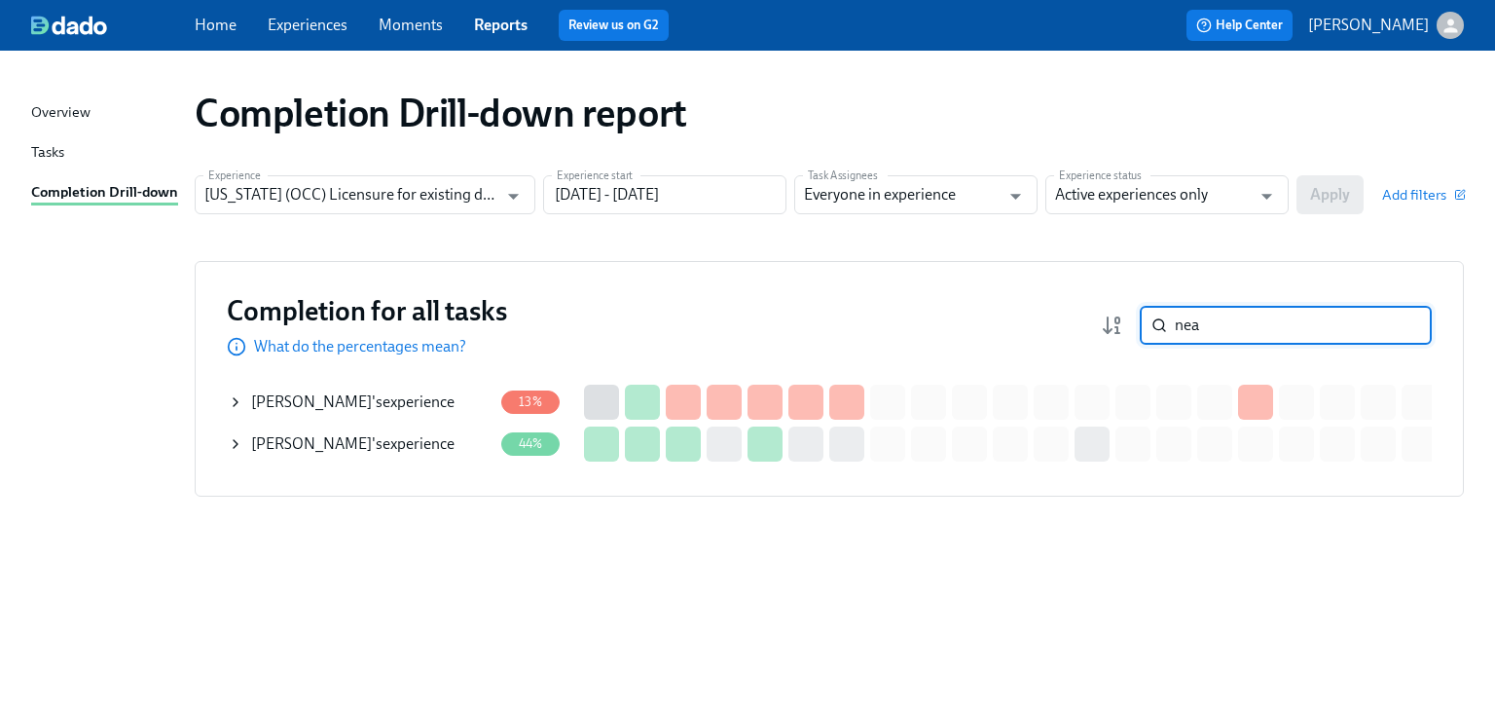
type input "nea"
click at [354, 446] on div "[PERSON_NAME] 's experience" at bounding box center [352, 443] width 203 height 21
